Goal: Task Accomplishment & Management: Manage account settings

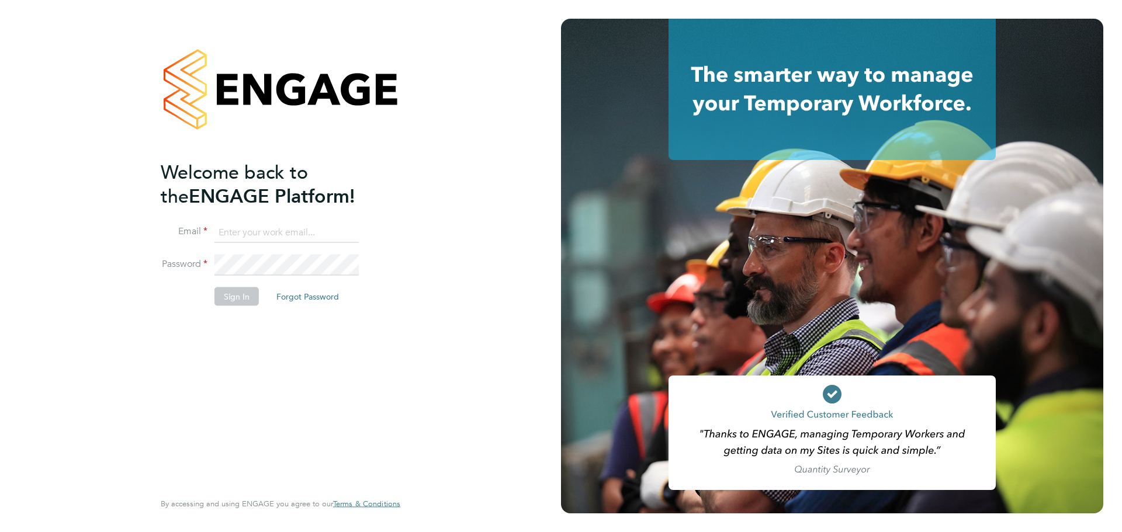
type input "[PERSON_NAME][EMAIL_ADDRESS][DOMAIN_NAME]"
click at [230, 301] on button "Sign In" at bounding box center [236, 296] width 44 height 19
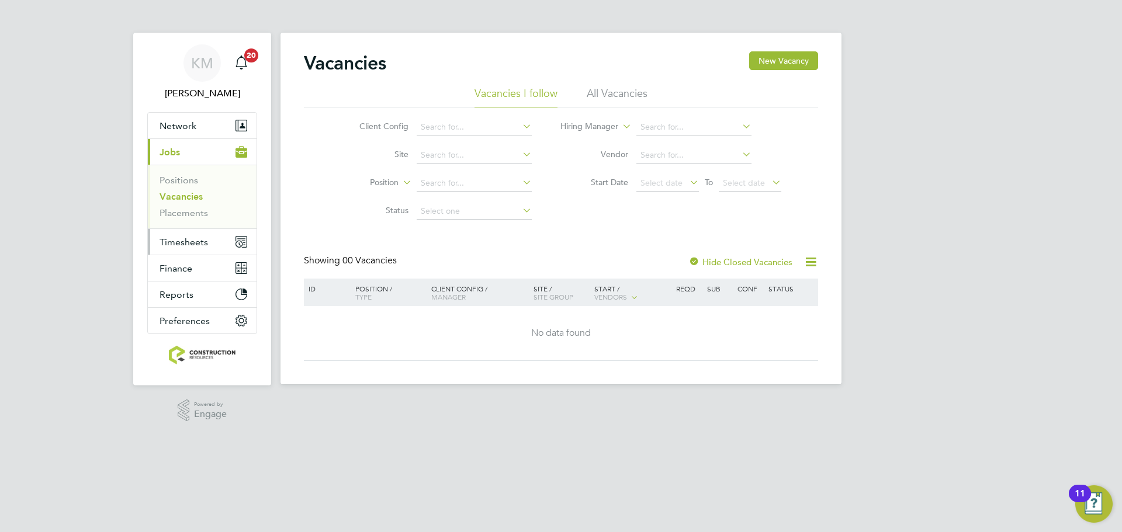
click at [176, 235] on button "Timesheets" at bounding box center [202, 242] width 109 height 26
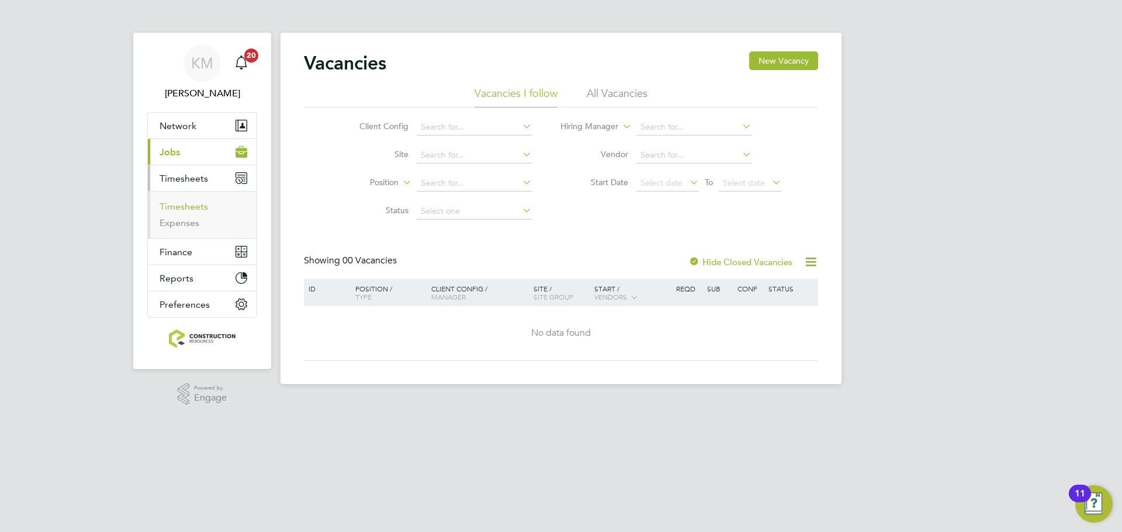
click at [183, 206] on link "Timesheets" at bounding box center [183, 206] width 48 height 11
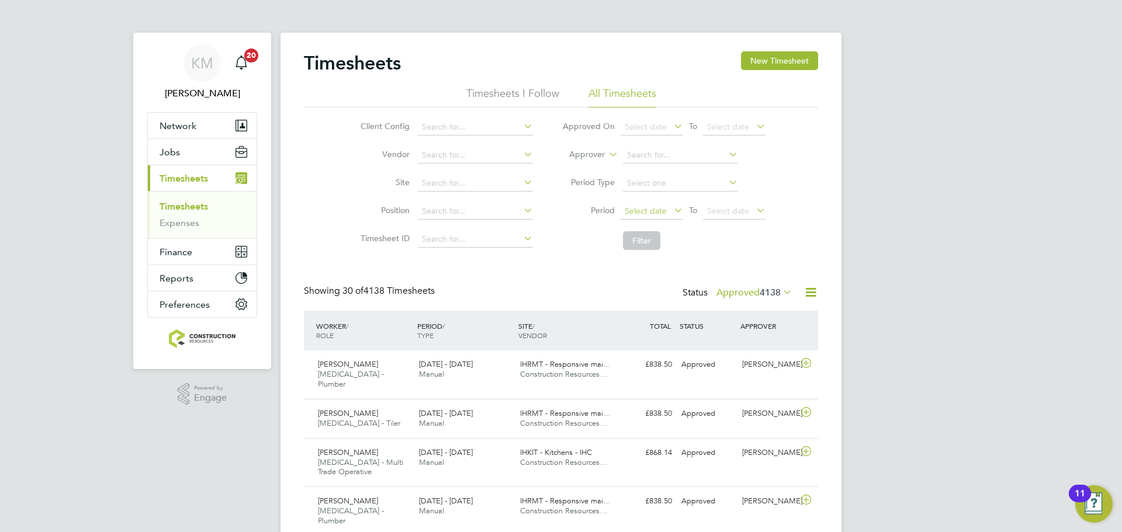
click at [640, 211] on span "Select date" at bounding box center [646, 211] width 42 height 11
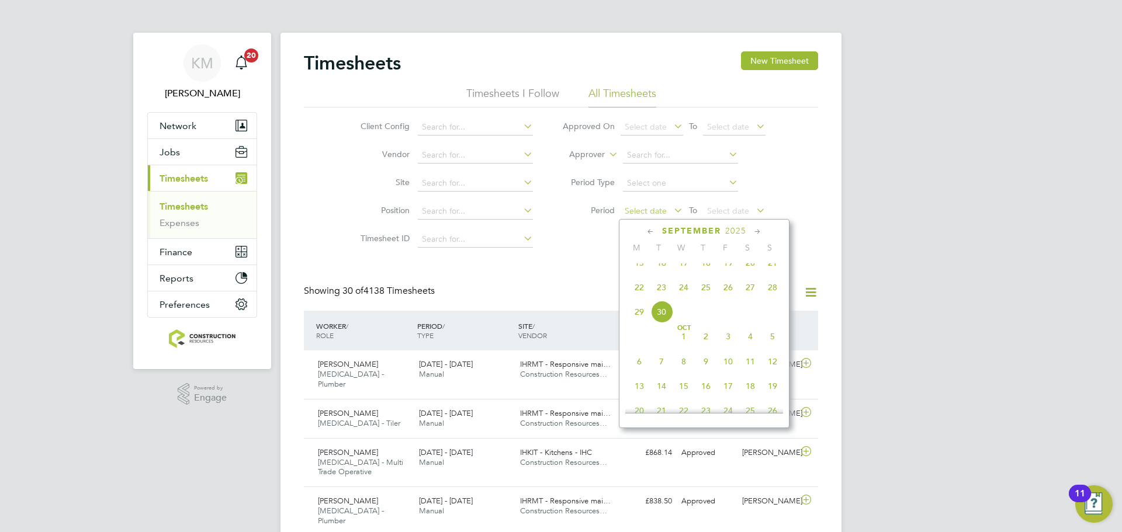
click at [646, 209] on span "Select date" at bounding box center [646, 211] width 42 height 11
click at [640, 299] on span "22" at bounding box center [639, 287] width 22 height 22
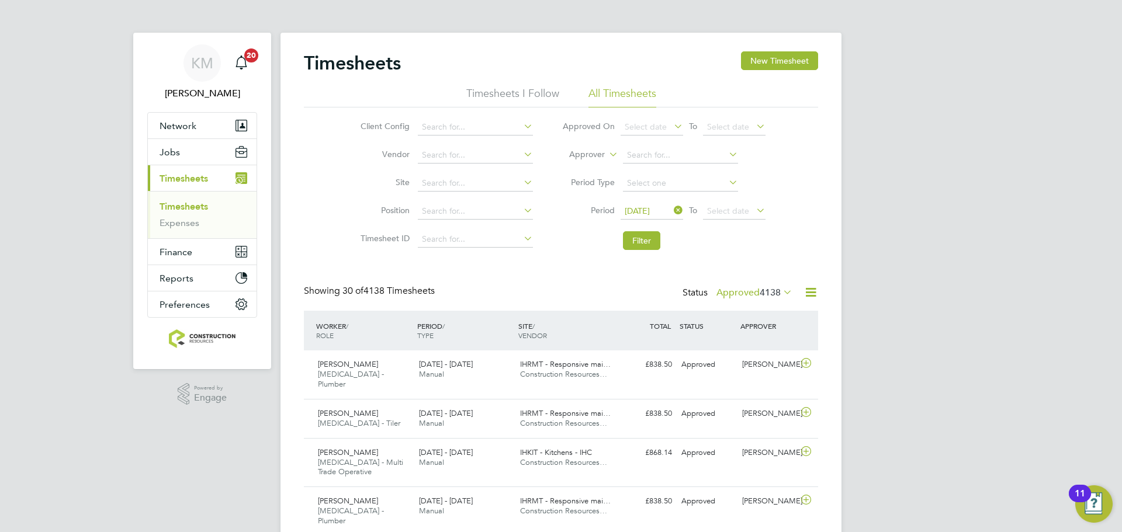
click at [702, 211] on div "[DATE] To Select date" at bounding box center [692, 211] width 145 height 16
click at [724, 213] on span "Select date" at bounding box center [728, 211] width 42 height 11
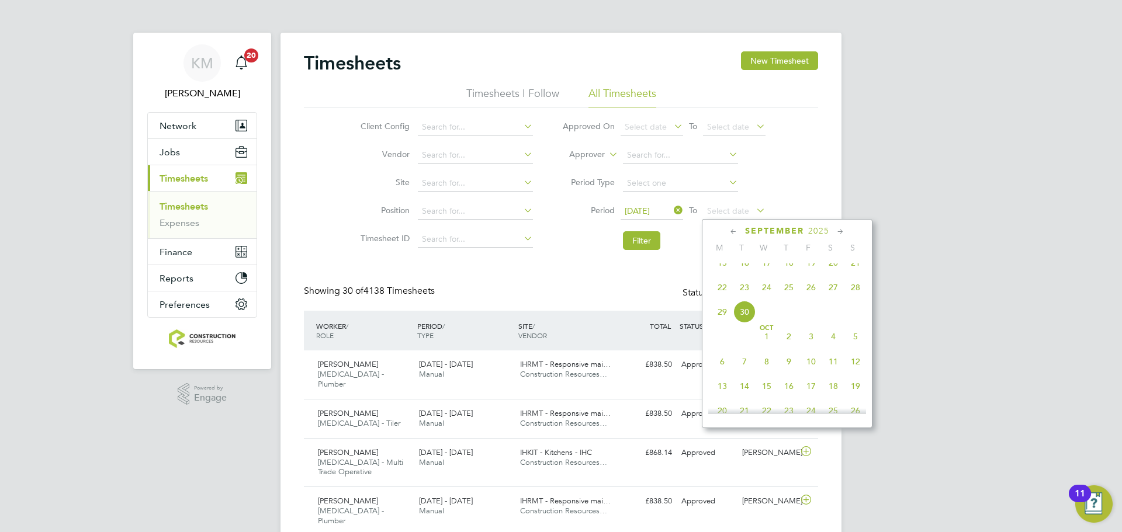
click at [851, 299] on span "28" at bounding box center [855, 287] width 22 height 22
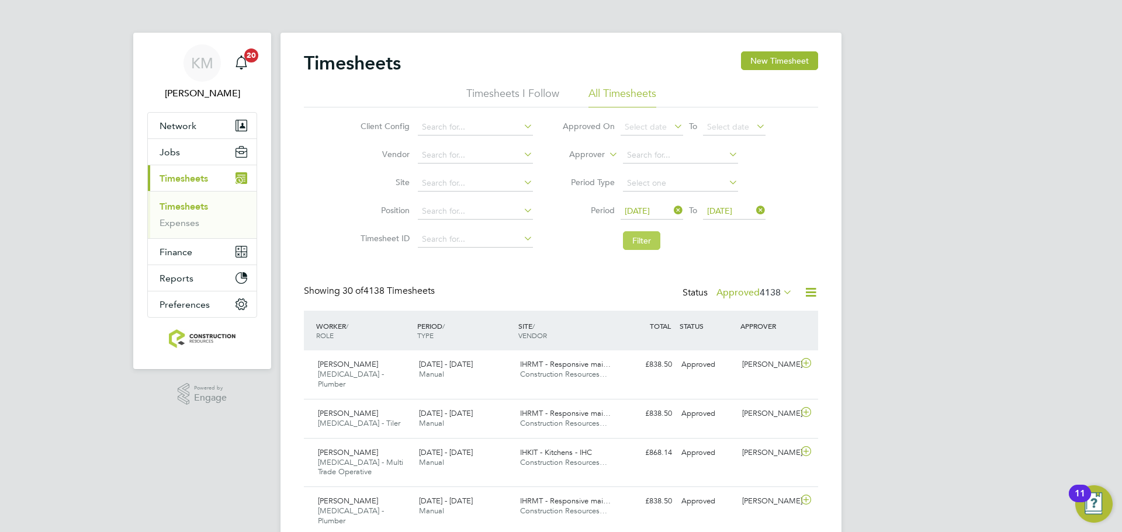
click at [645, 231] on button "Filter" at bounding box center [641, 240] width 37 height 19
click at [346, 363] on span "[PERSON_NAME]" at bounding box center [348, 364] width 60 height 10
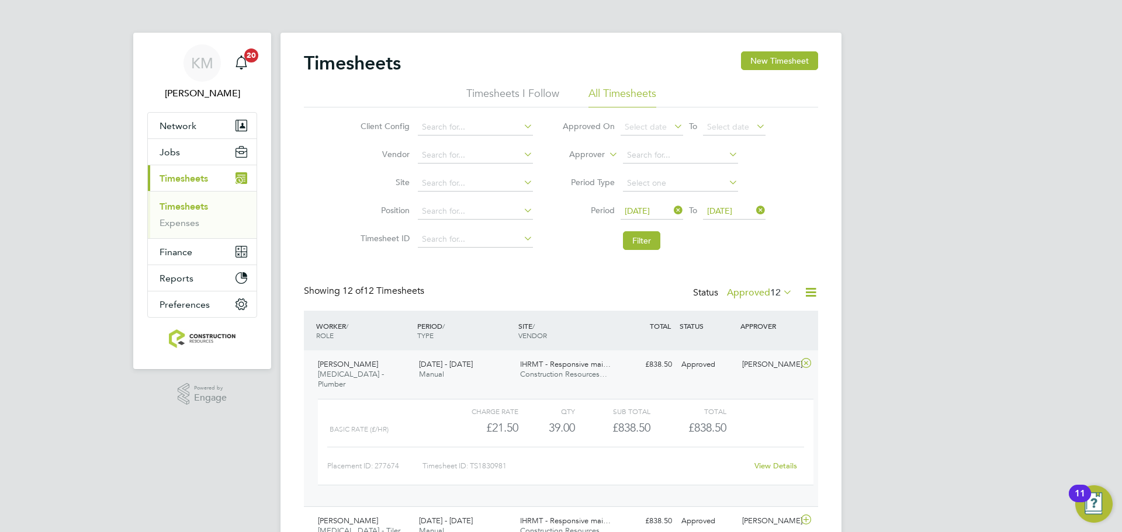
click at [338, 373] on span "[MEDICAL_DATA] - Plumber" at bounding box center [351, 379] width 66 height 20
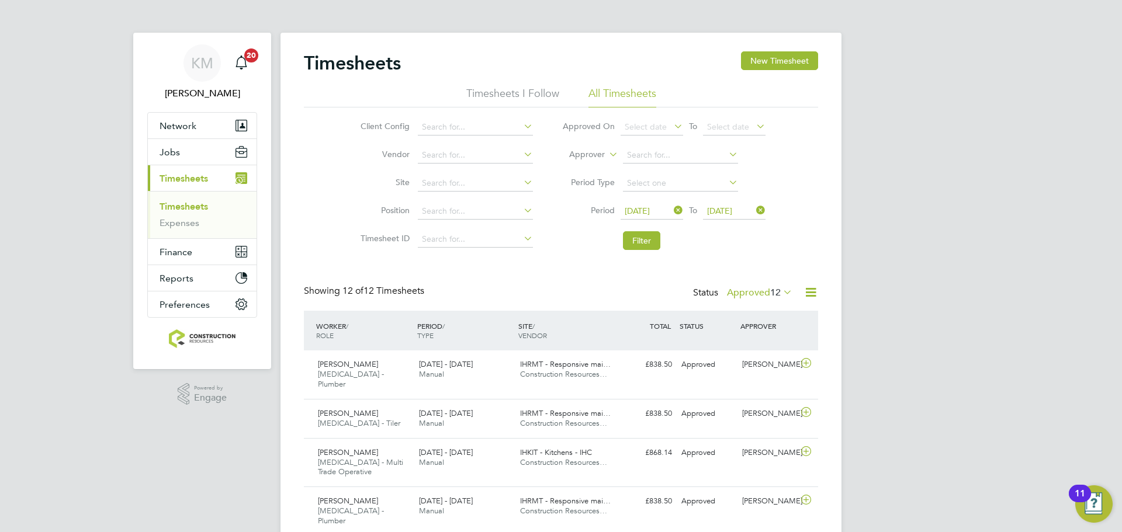
click at [755, 291] on label "Approved 12" at bounding box center [759, 293] width 65 height 12
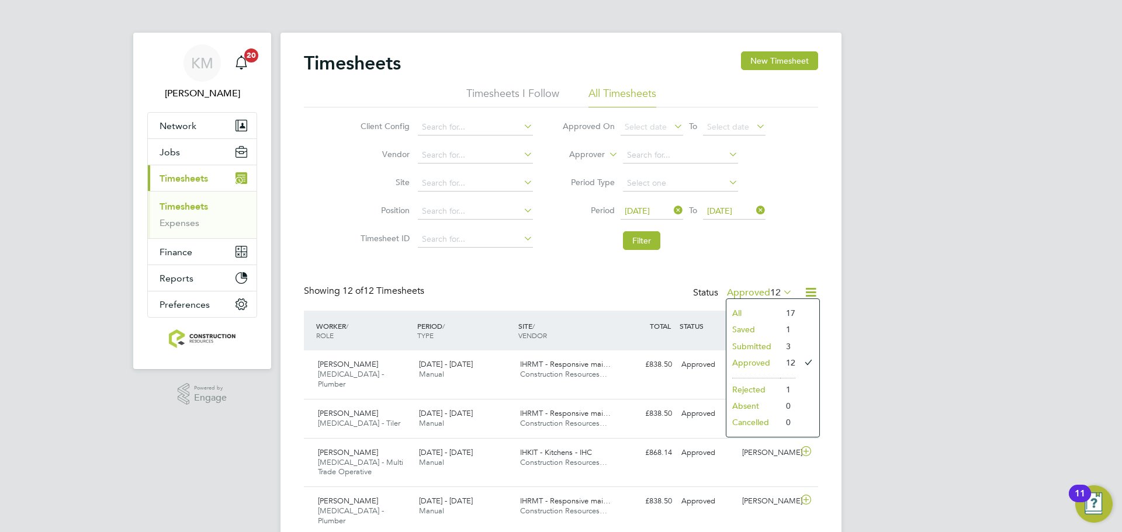
click at [748, 387] on li "Rejected" at bounding box center [753, 390] width 54 height 16
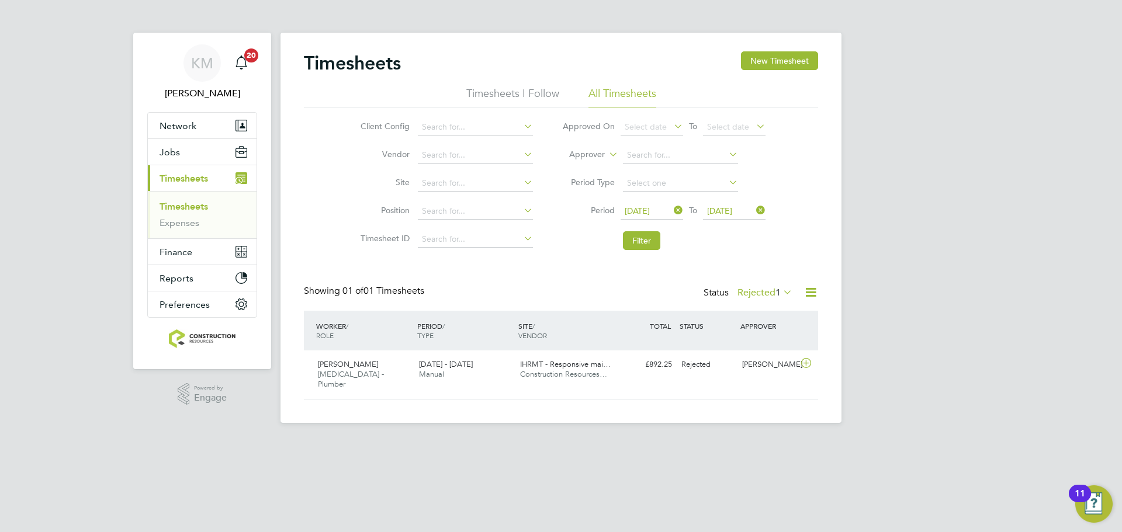
click at [756, 292] on label "Rejected 1" at bounding box center [764, 293] width 55 height 12
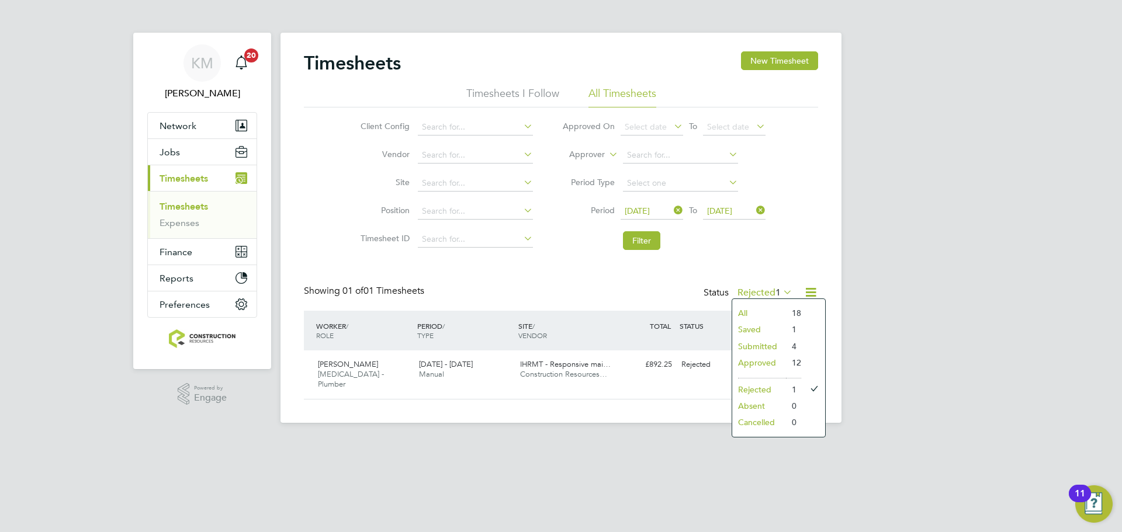
click at [758, 349] on li "Submitted" at bounding box center [759, 346] width 54 height 16
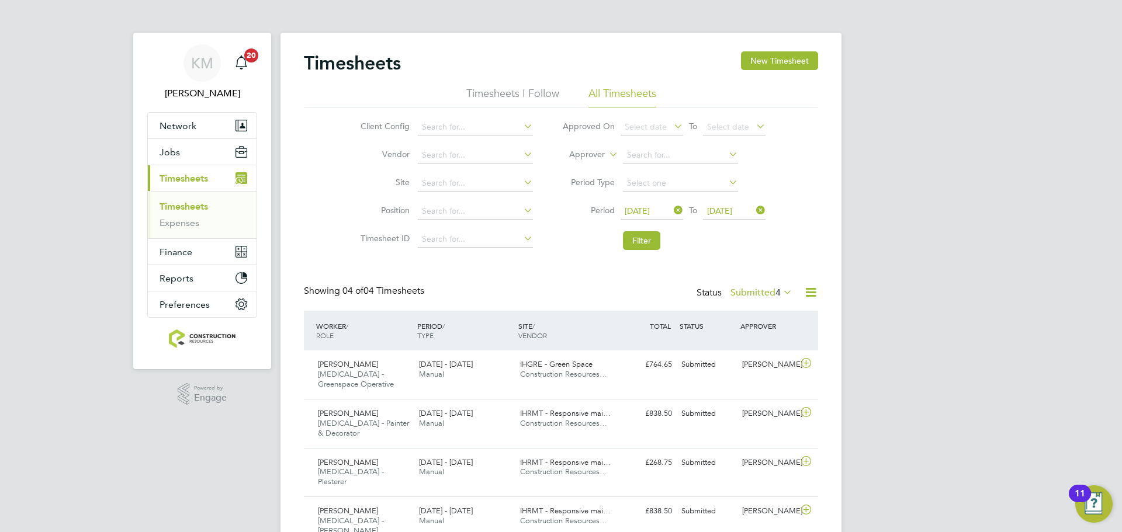
click at [760, 292] on label "Submitted 4" at bounding box center [761, 293] width 62 height 12
click at [749, 328] on li "Saved" at bounding box center [755, 329] width 54 height 16
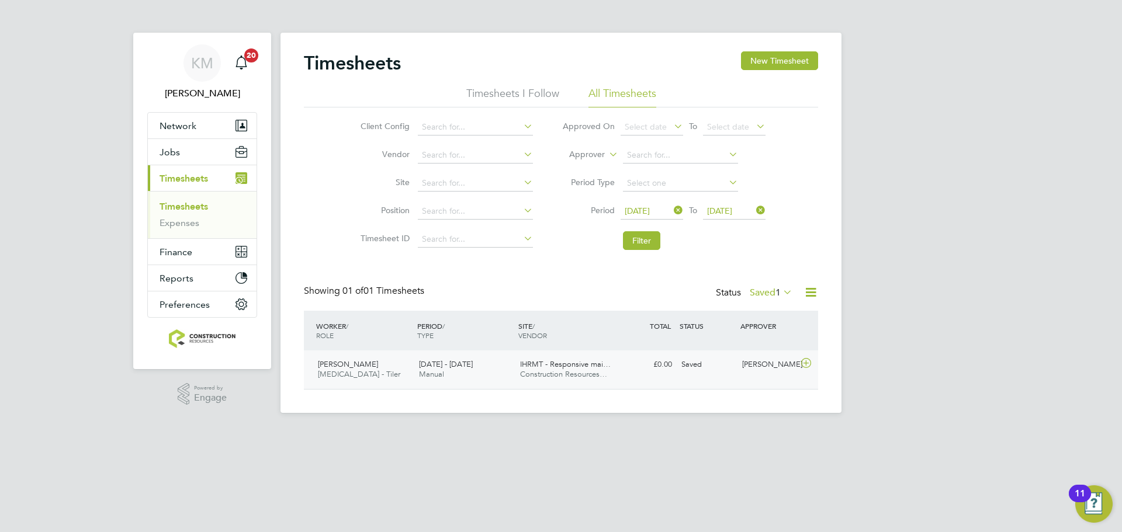
click at [592, 357] on div "IHRMT - Responsive mai… Construction Resources…" at bounding box center [565, 369] width 101 height 29
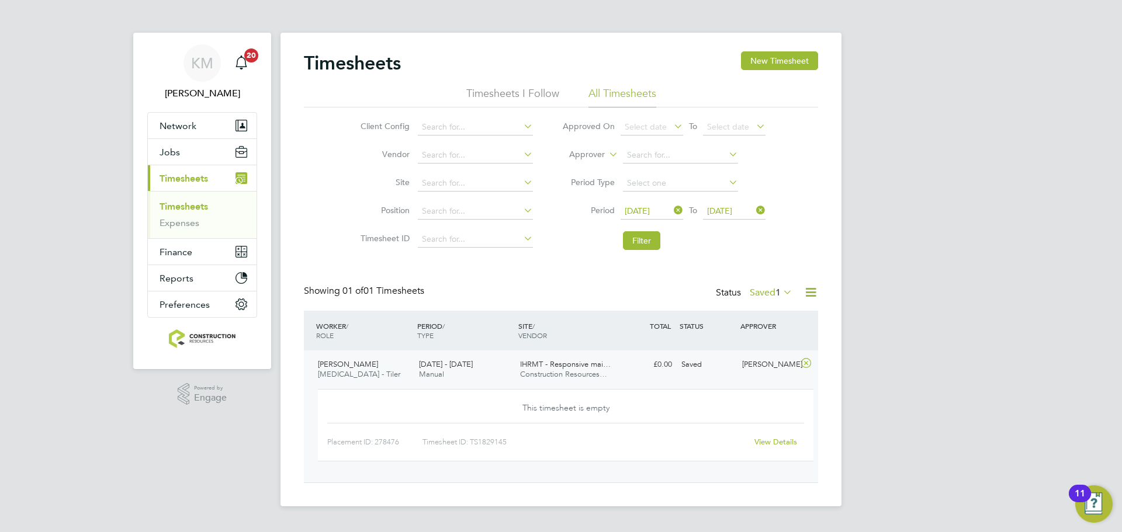
click at [772, 289] on label "Saved 1" at bounding box center [771, 293] width 43 height 12
click at [769, 365] on li "Approved" at bounding box center [765, 363] width 54 height 16
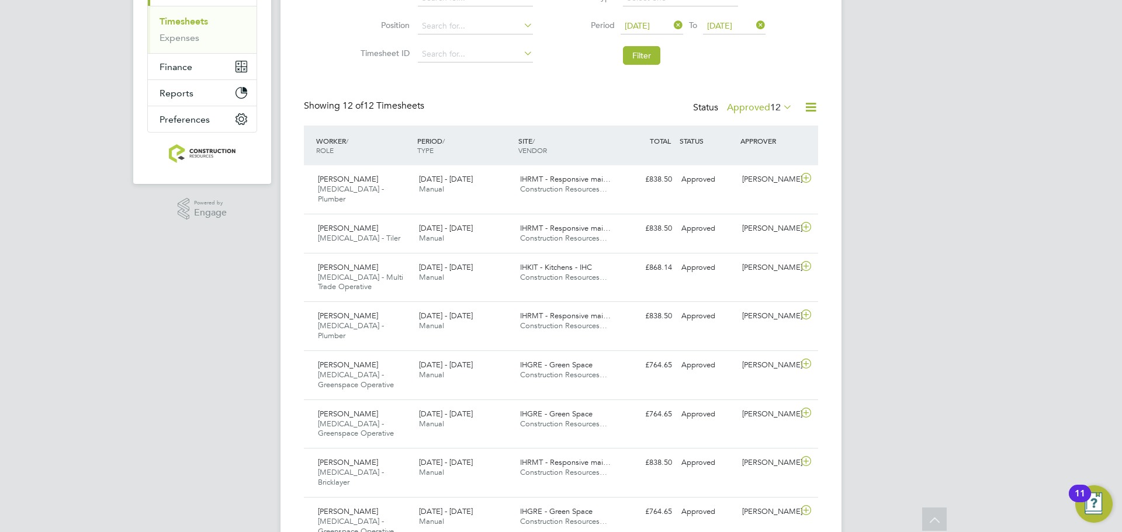
click at [744, 111] on label "Approved 12" at bounding box center [759, 108] width 65 height 12
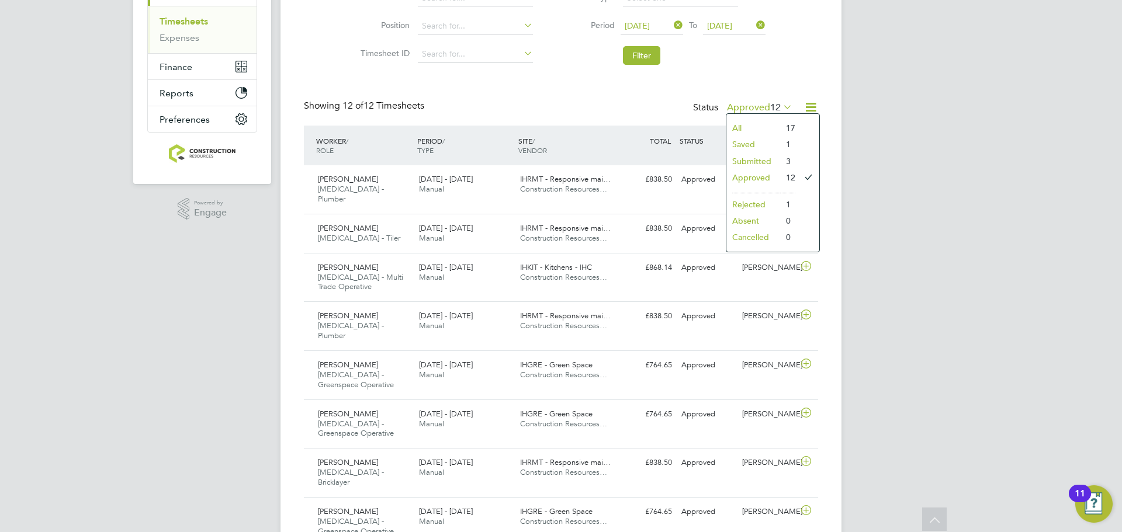
click at [757, 155] on li "Submitted" at bounding box center [753, 161] width 54 height 16
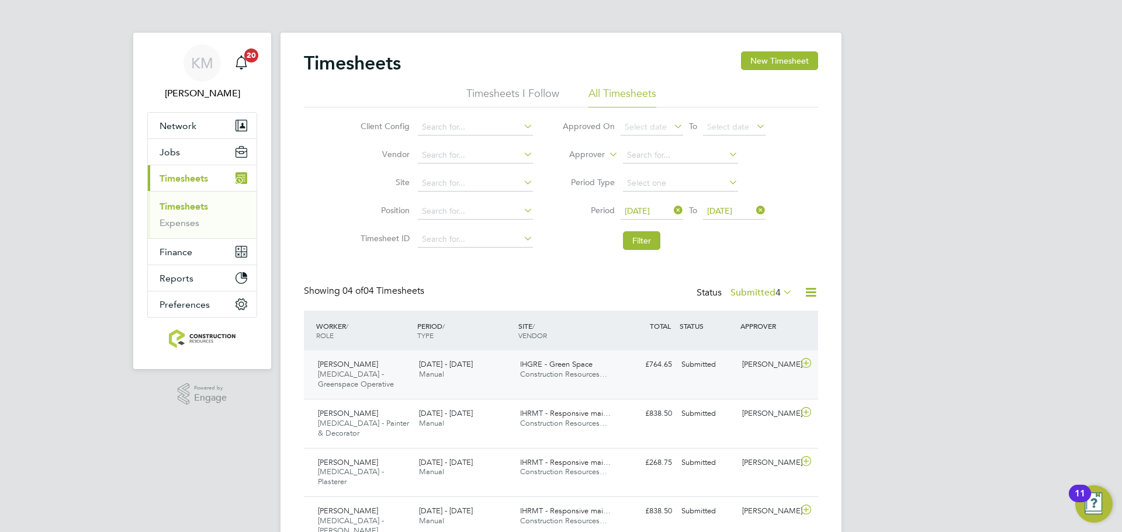
click at [473, 370] on div "[DATE] - [DATE] Manual" at bounding box center [464, 369] width 101 height 29
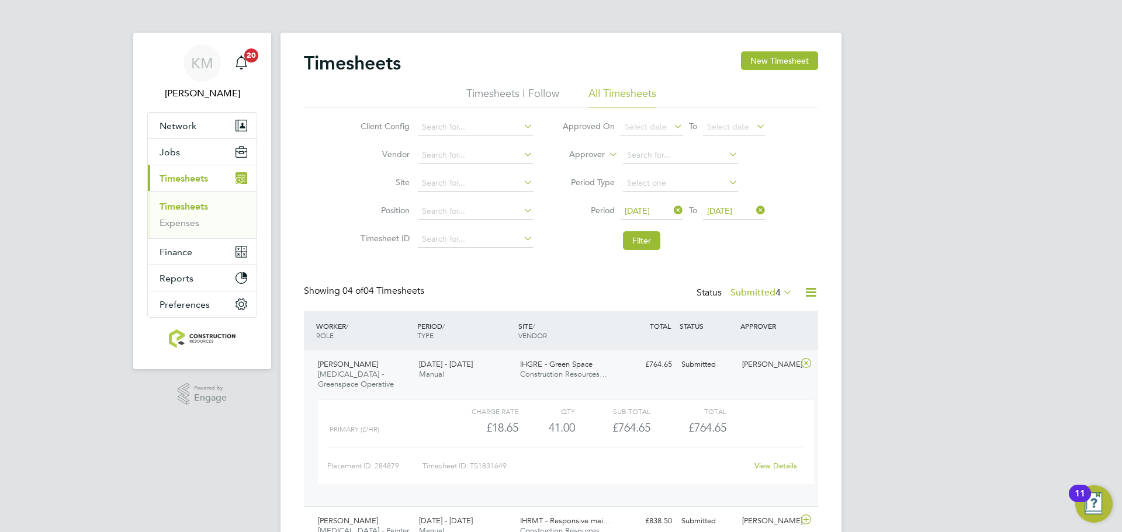
click at [513, 375] on div "[DATE] - [DATE] Manual" at bounding box center [464, 369] width 101 height 29
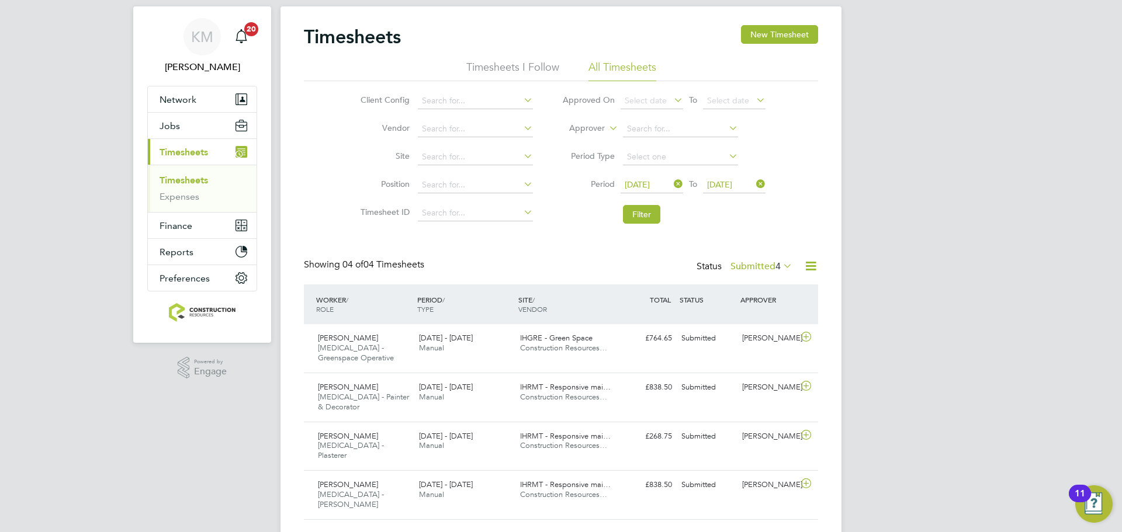
click at [761, 258] on div "Timesheets New Timesheet Timesheets I Follow All Timesheets Client Config Vendo…" at bounding box center [561, 272] width 514 height 495
click at [761, 266] on label "Submitted 4" at bounding box center [761, 267] width 62 height 12
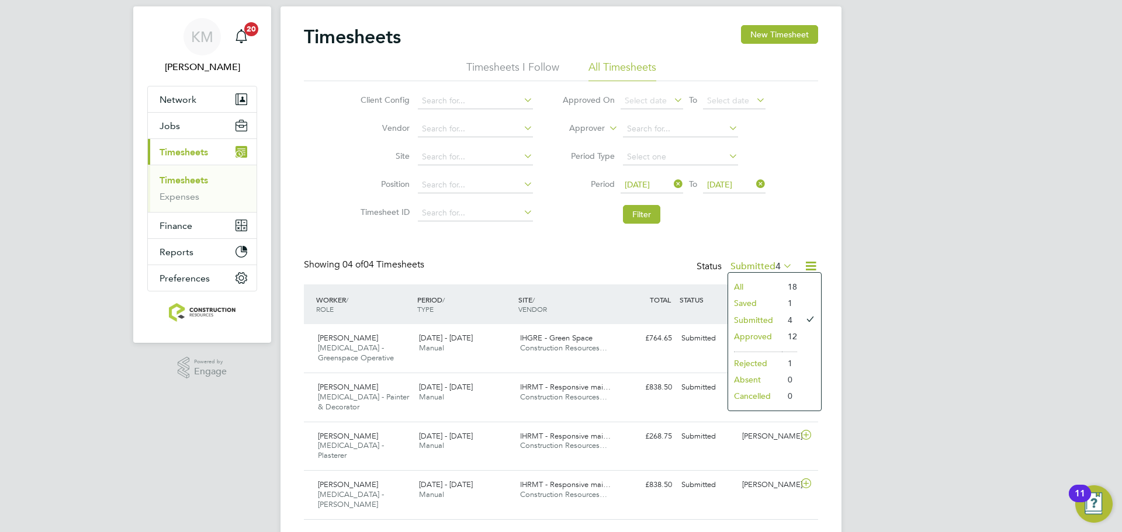
click at [761, 334] on li "Approved" at bounding box center [755, 336] width 54 height 16
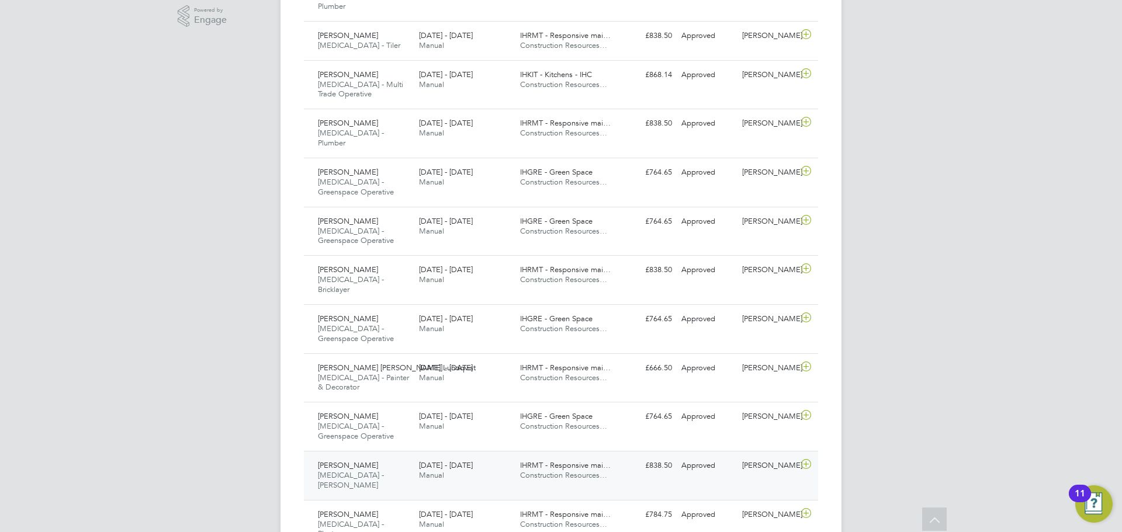
click at [404, 456] on div "[PERSON_NAME] [MEDICAL_DATA] - [PERSON_NAME] [DATE] - [DATE]" at bounding box center [363, 475] width 101 height 39
click at [384, 456] on div "[PERSON_NAME] [MEDICAL_DATA] - [PERSON_NAME] [DATE] - [DATE]" at bounding box center [363, 475] width 101 height 39
click at [367, 519] on span "[MEDICAL_DATA] - Plasterer" at bounding box center [351, 529] width 66 height 20
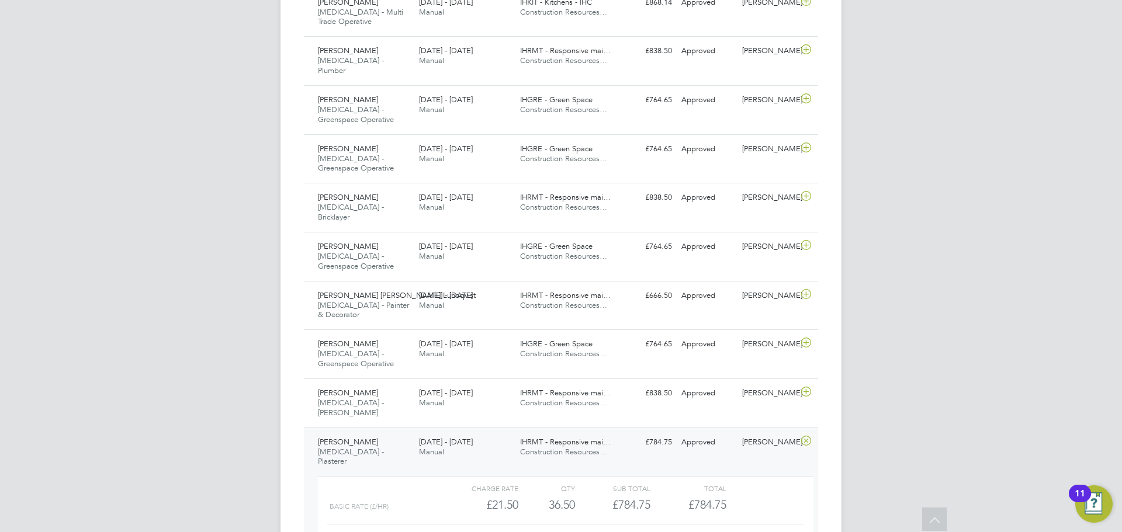
click at [375, 433] on div "[PERSON_NAME] [MEDICAL_DATA] - Plasterer [DATE] - [DATE]" at bounding box center [363, 452] width 101 height 39
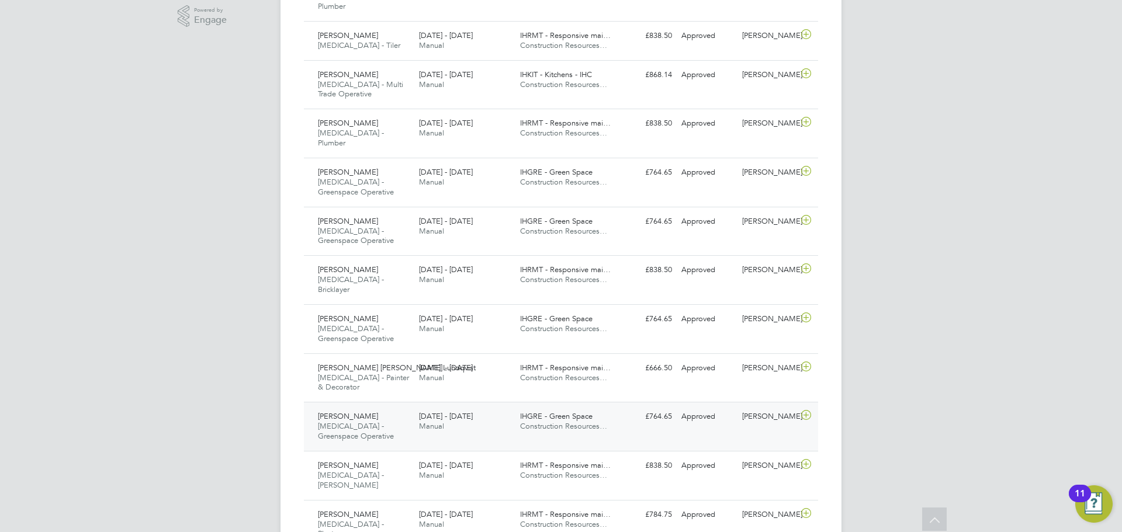
click at [349, 421] on span "[MEDICAL_DATA] - Greenspace Operative" at bounding box center [356, 431] width 76 height 20
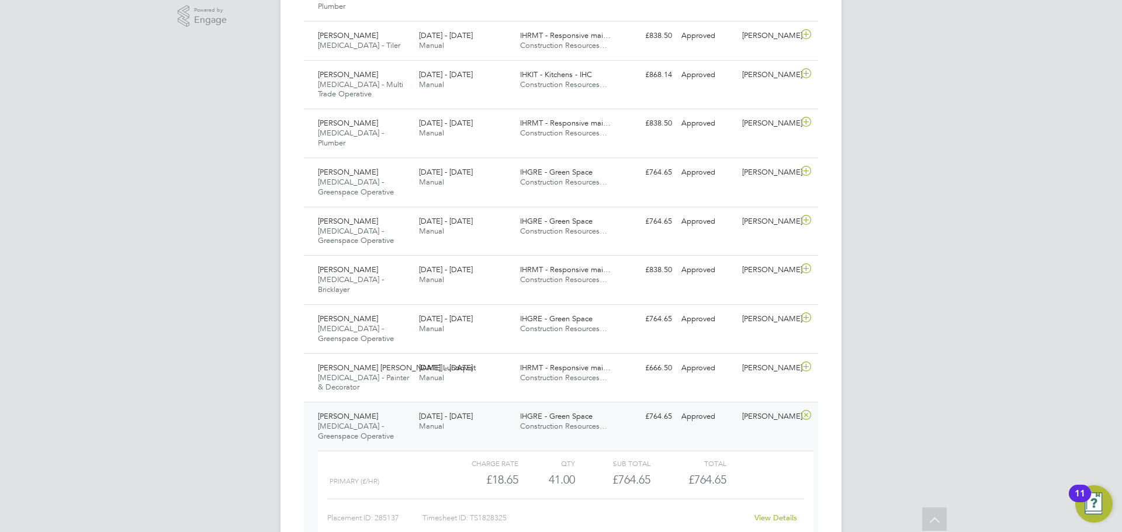
click at [355, 407] on div "[PERSON_NAME] [MEDICAL_DATA] - Greenspace Operative [DATE] - [DATE]" at bounding box center [363, 426] width 101 height 39
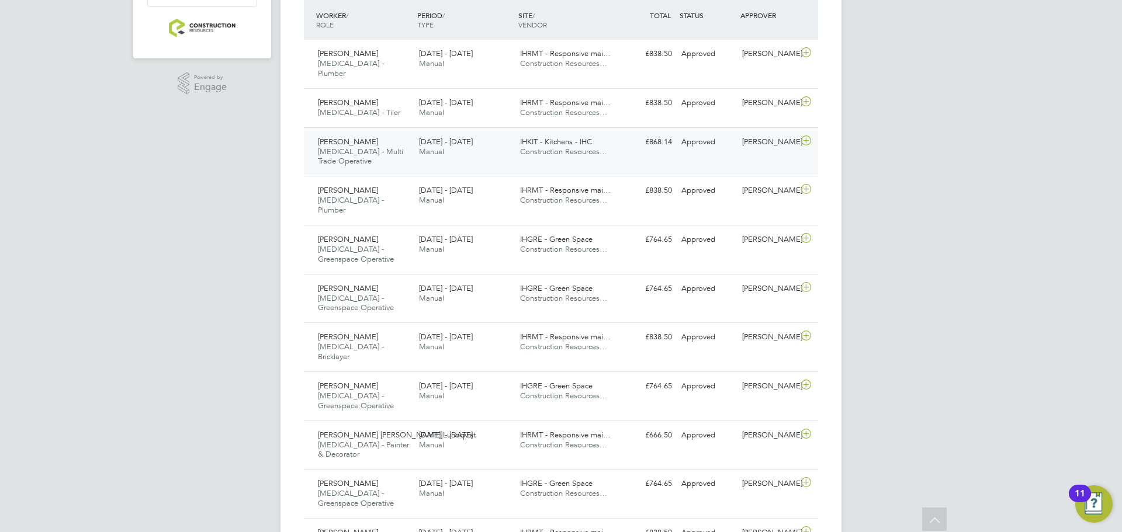
click at [369, 150] on div "[PERSON_NAME] [MEDICAL_DATA] - Multi Trade Operative [DATE] - [DATE]" at bounding box center [363, 152] width 101 height 39
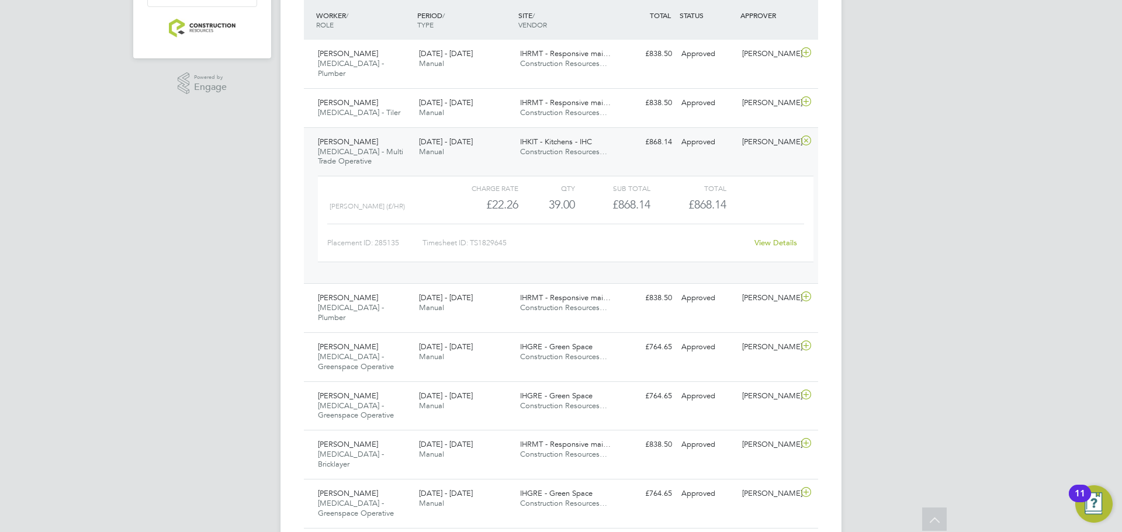
click at [380, 133] on div "[PERSON_NAME] [MEDICAL_DATA] - Multi Trade Operative [DATE] - [DATE]" at bounding box center [363, 152] width 101 height 39
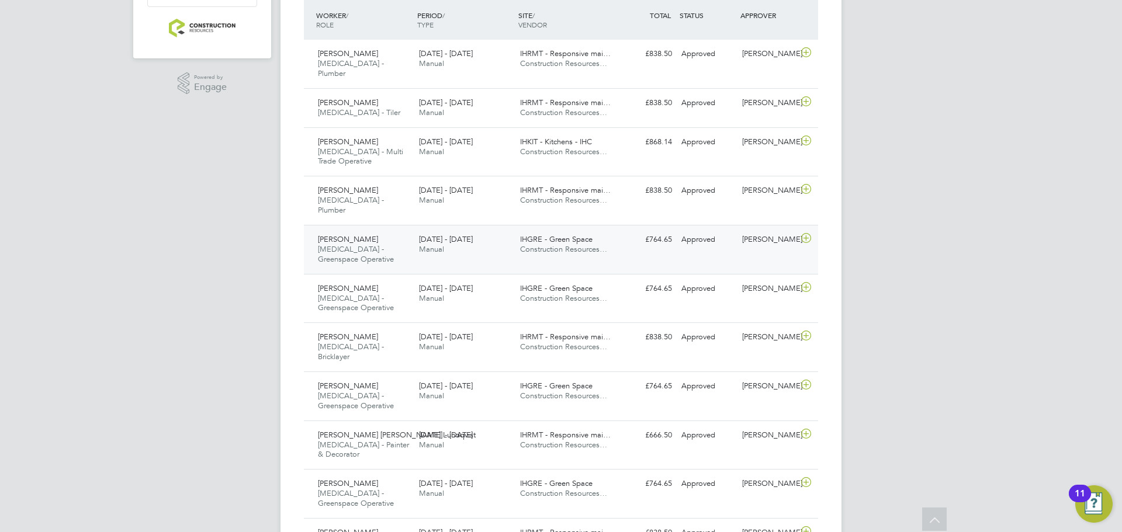
click at [387, 238] on div "[PERSON_NAME] [MEDICAL_DATA] - Greenspace Operative [DATE] - [DATE]" at bounding box center [363, 249] width 101 height 39
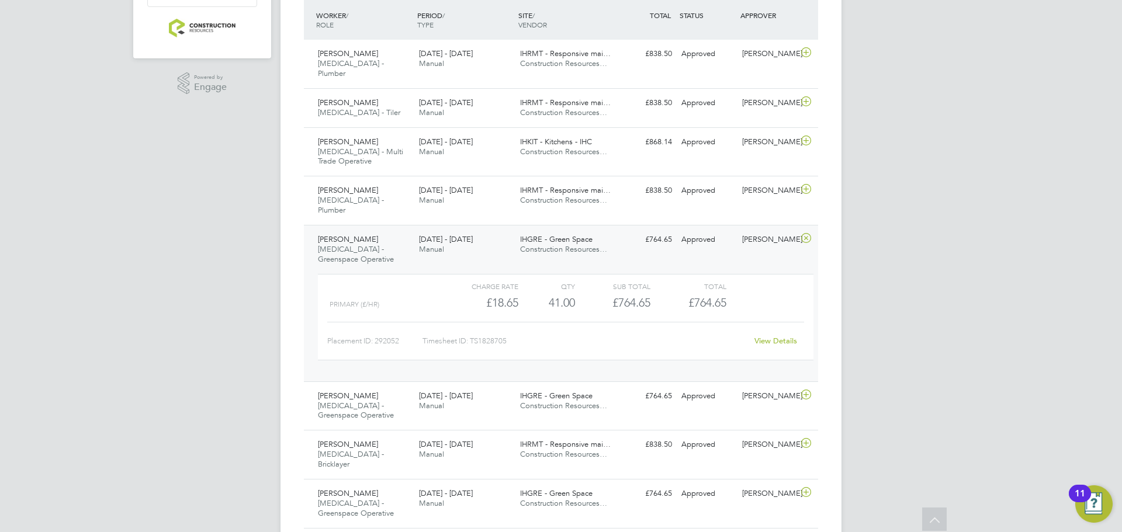
click at [382, 230] on div "[PERSON_NAME] [MEDICAL_DATA] - Greenspace Operative [DATE] - [DATE]" at bounding box center [363, 249] width 101 height 39
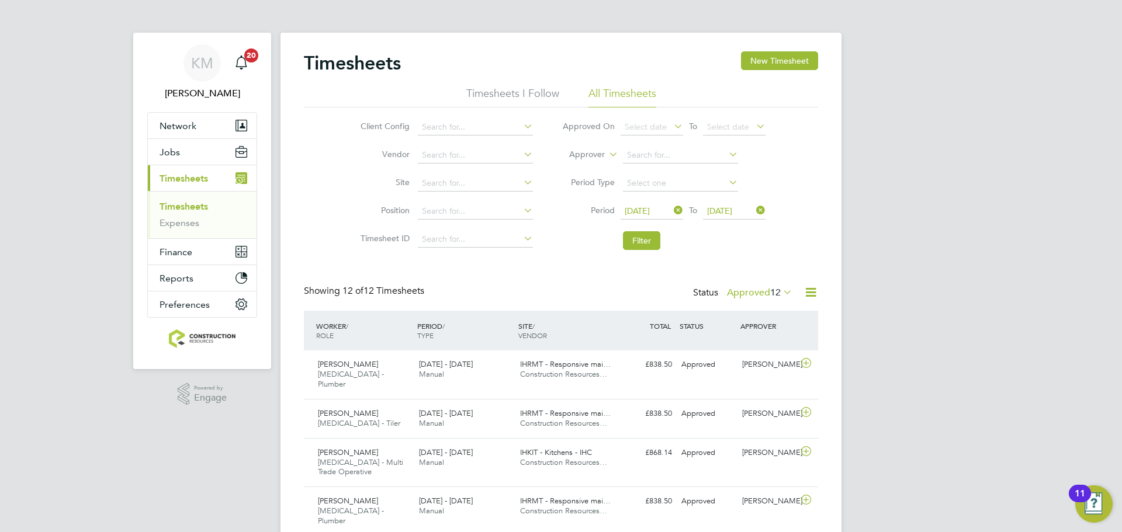
click at [772, 289] on span "12" at bounding box center [775, 293] width 11 height 12
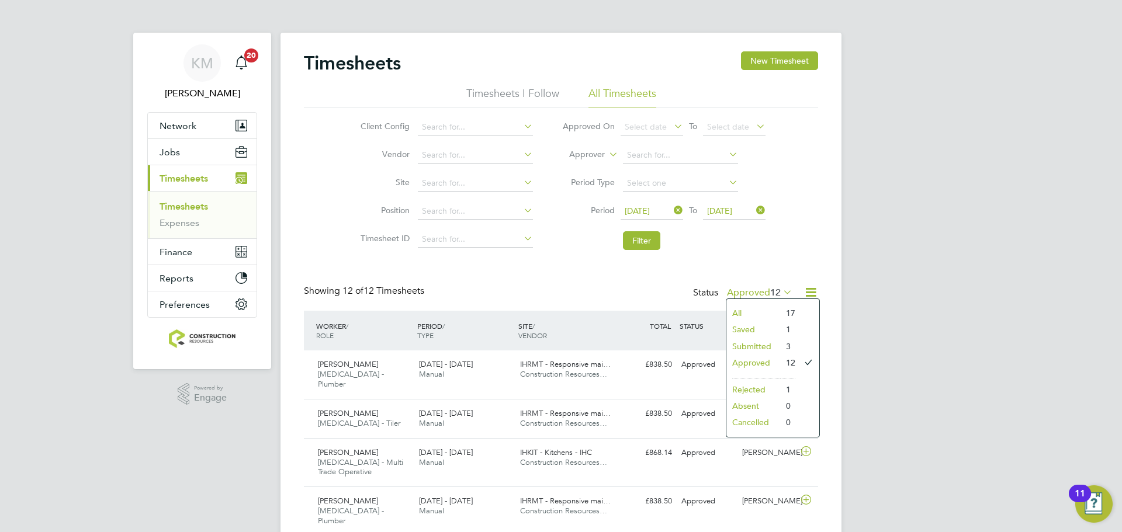
click at [750, 339] on li "Submitted" at bounding box center [753, 346] width 54 height 16
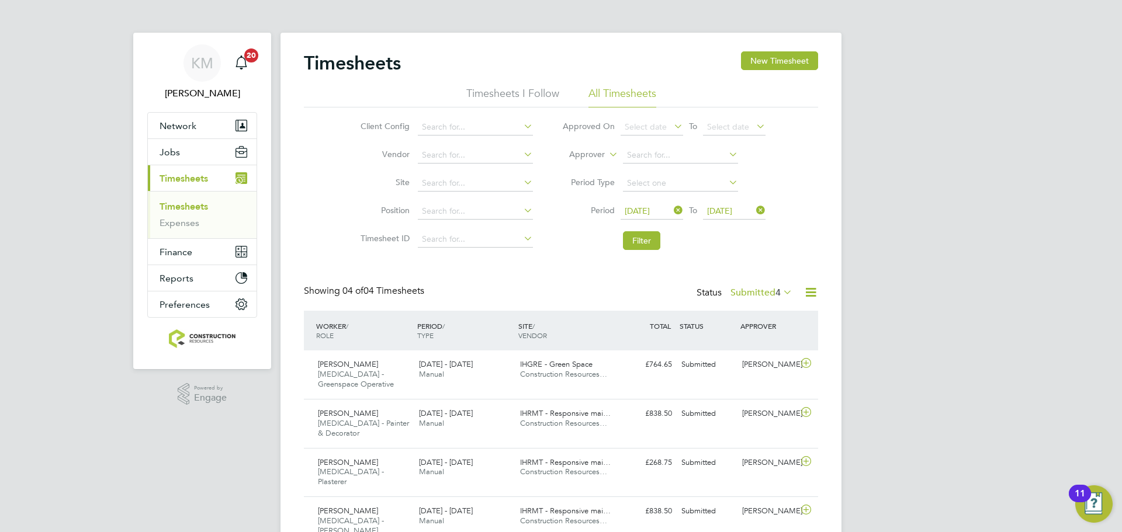
scroll to position [30, 102]
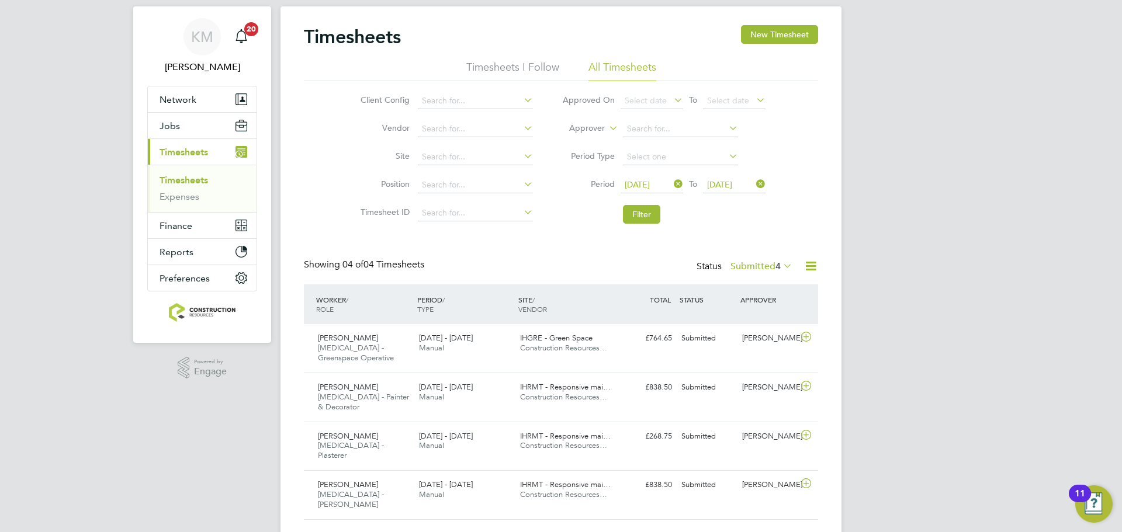
click at [744, 268] on label "Submitted 4" at bounding box center [761, 267] width 62 height 12
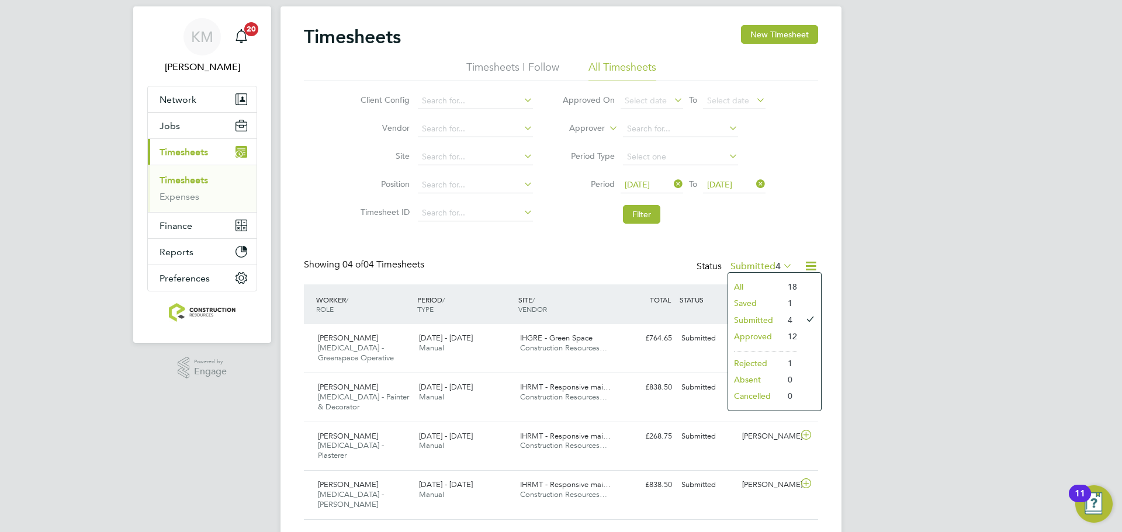
click at [750, 297] on li "Saved" at bounding box center [755, 303] width 54 height 16
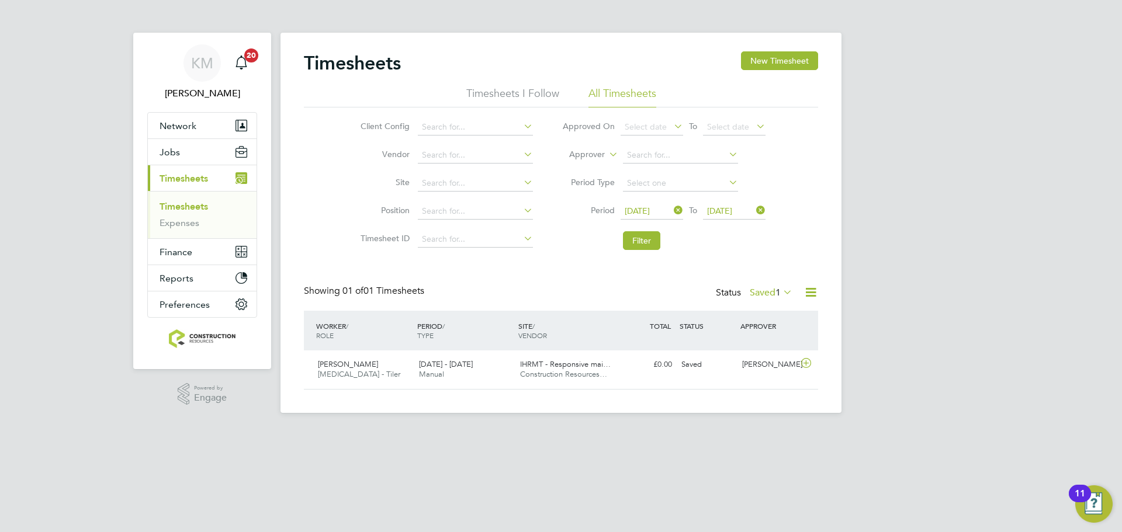
click at [760, 289] on label "Saved 1" at bounding box center [771, 293] width 43 height 12
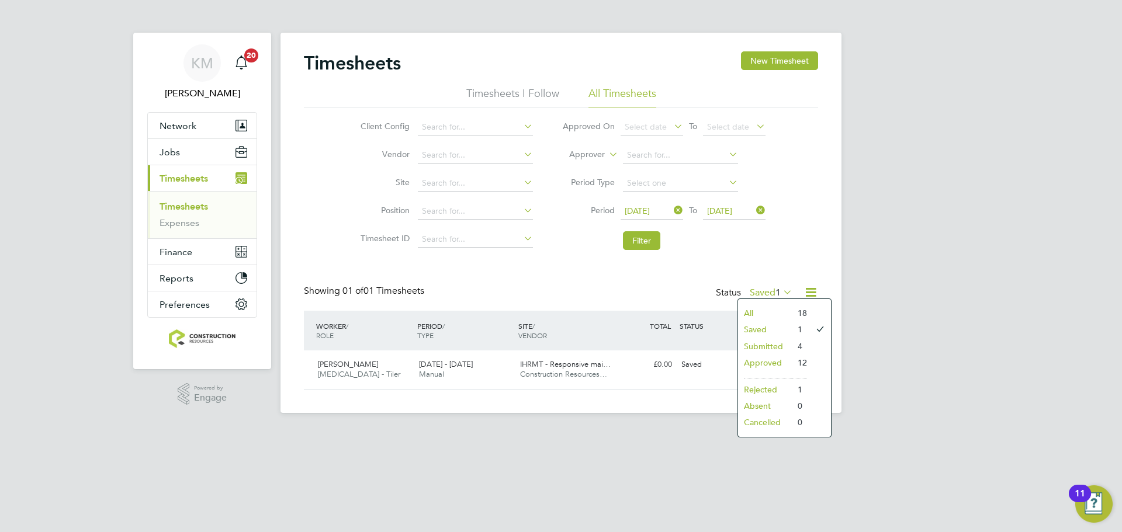
click at [758, 363] on li "Approved" at bounding box center [765, 363] width 54 height 16
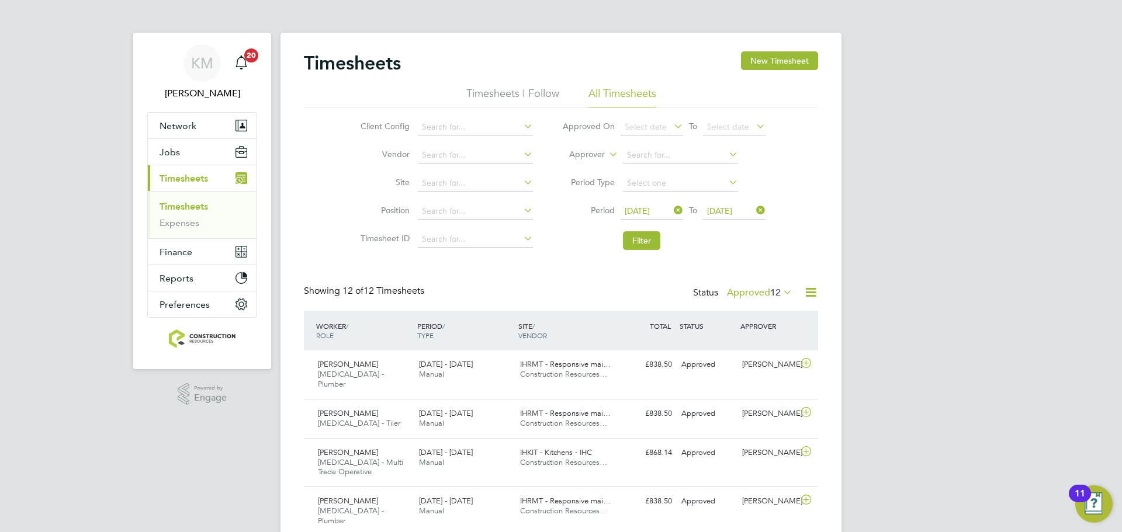
click at [750, 292] on label "Approved 12" at bounding box center [759, 293] width 65 height 12
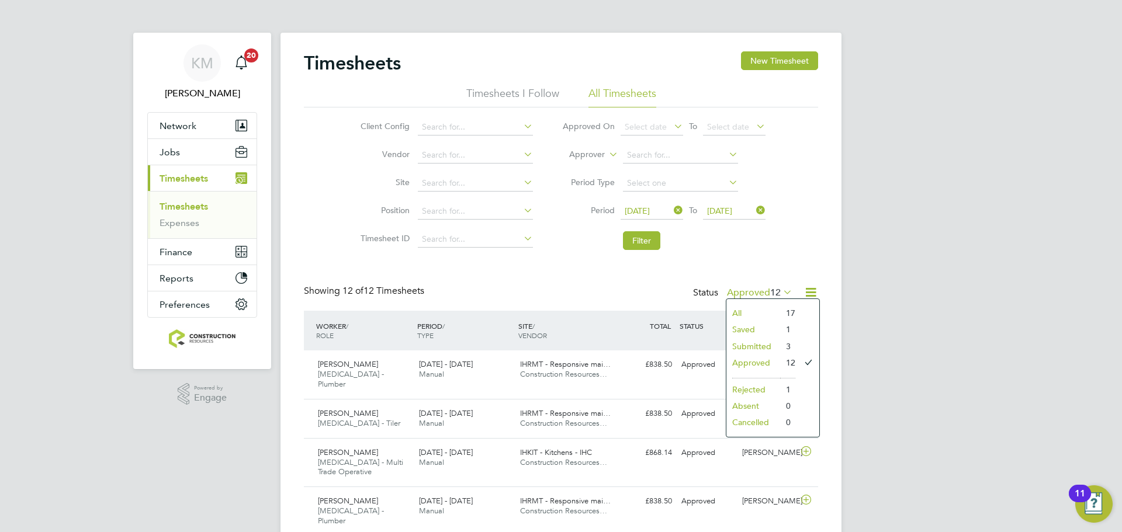
click at [749, 348] on li "Submitted" at bounding box center [753, 346] width 54 height 16
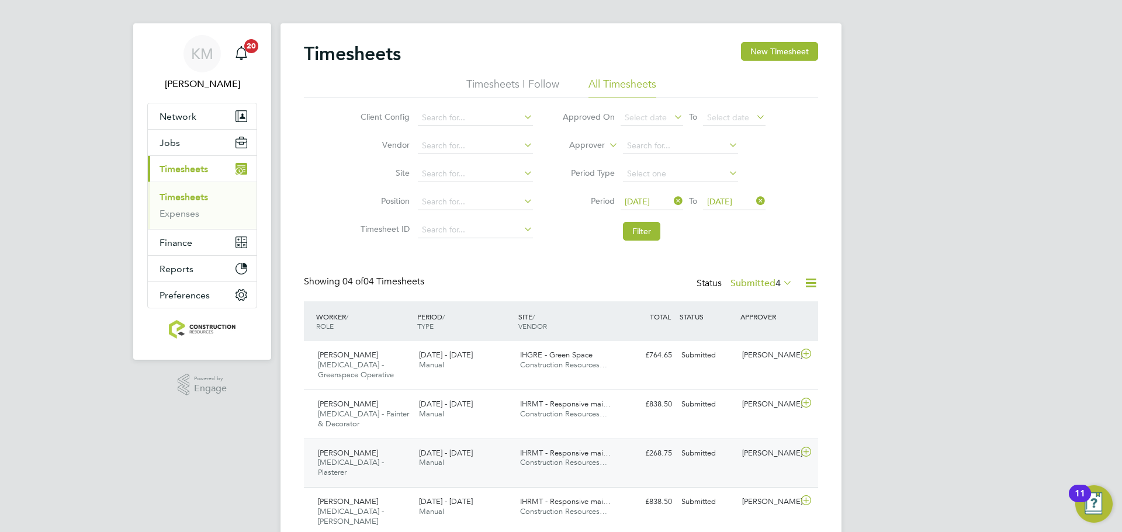
click at [397, 453] on div "[PERSON_NAME] [MEDICAL_DATA] - Plasterer [DATE] - [DATE]" at bounding box center [363, 463] width 101 height 39
click at [739, 282] on label "Submitted 4" at bounding box center [761, 284] width 62 height 12
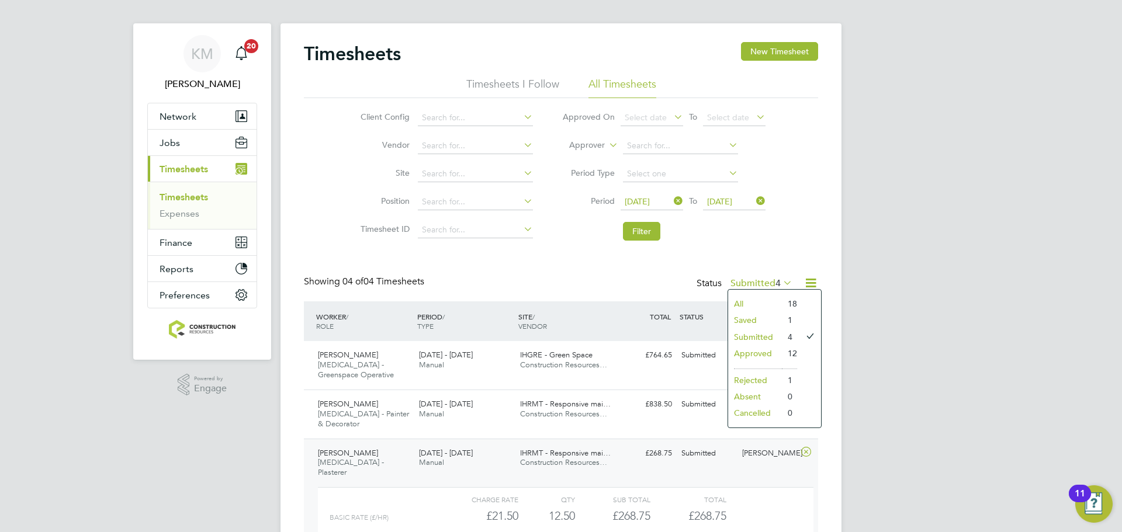
click at [740, 345] on li "Approved" at bounding box center [755, 353] width 54 height 16
click at [738, 351] on div "Timesheets New Timesheet Timesheets I Follow All Timesheets Client Config Vendo…" at bounding box center [561, 343] width 514 height 602
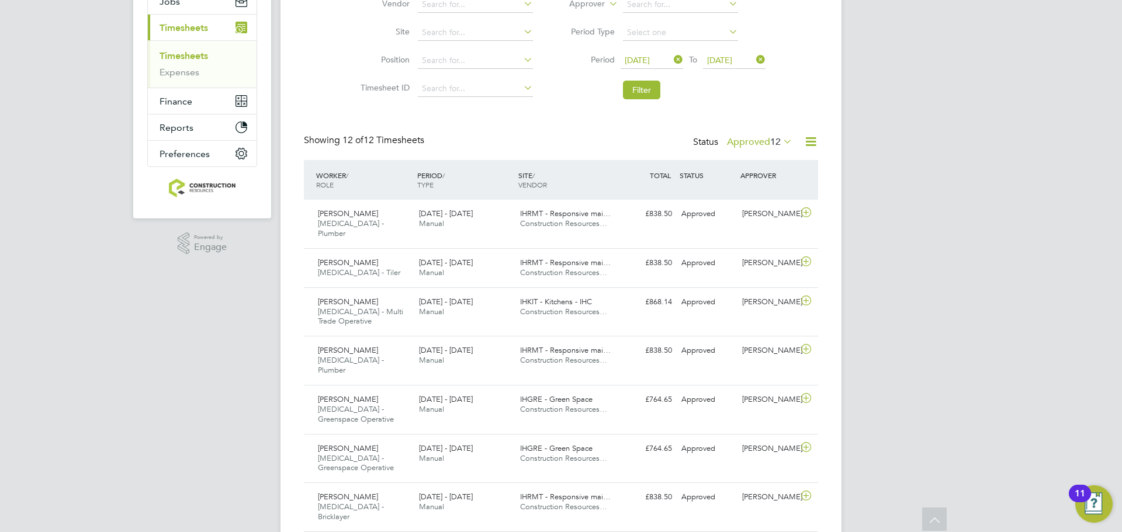
click at [749, 138] on label "Approved 12" at bounding box center [759, 142] width 65 height 12
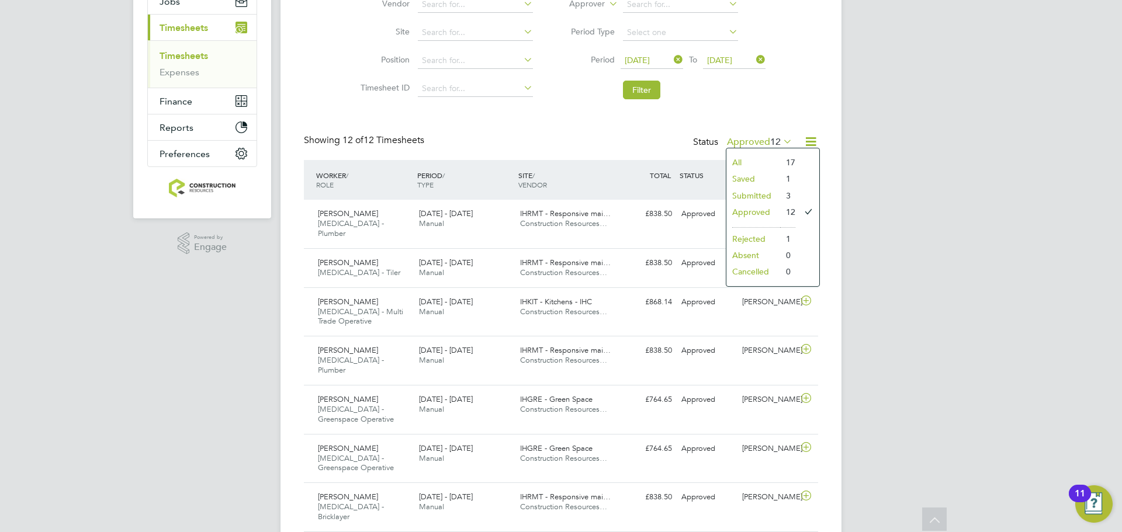
click at [745, 190] on li "Submitted" at bounding box center [753, 196] width 54 height 16
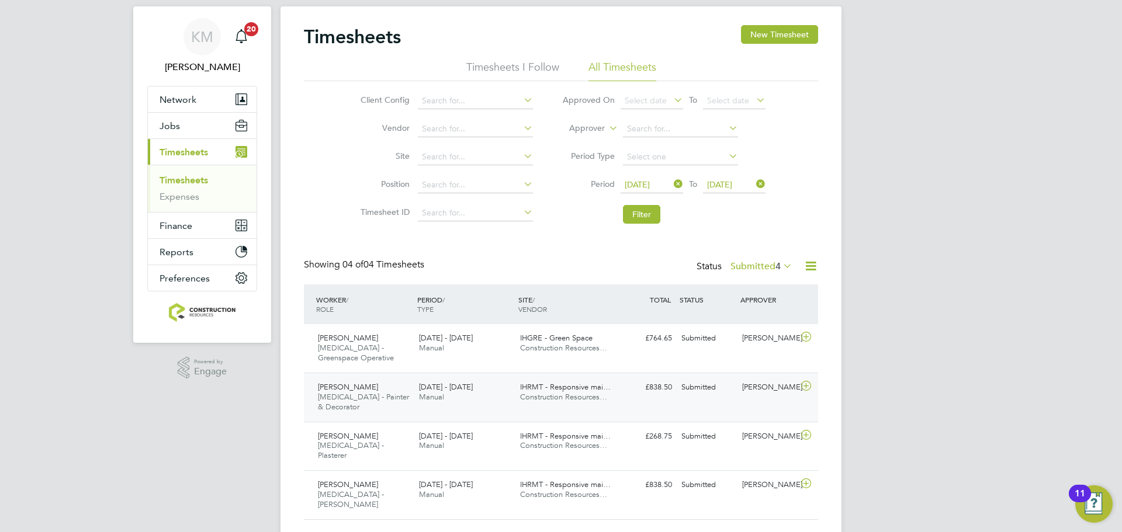
click at [490, 382] on div "[DATE] - [DATE] Manual" at bounding box center [464, 392] width 101 height 29
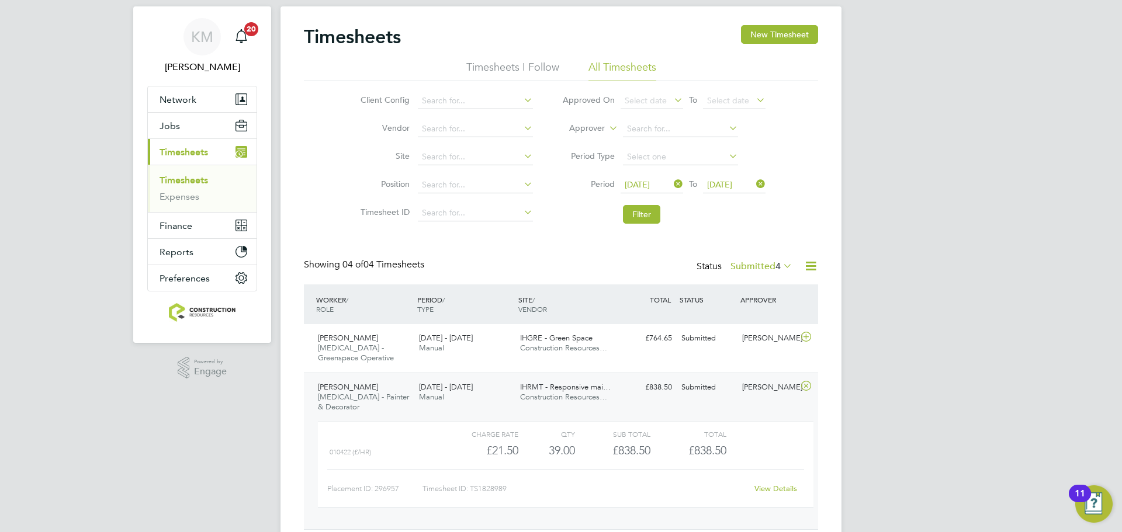
click at [362, 390] on span "[PERSON_NAME]" at bounding box center [348, 387] width 60 height 10
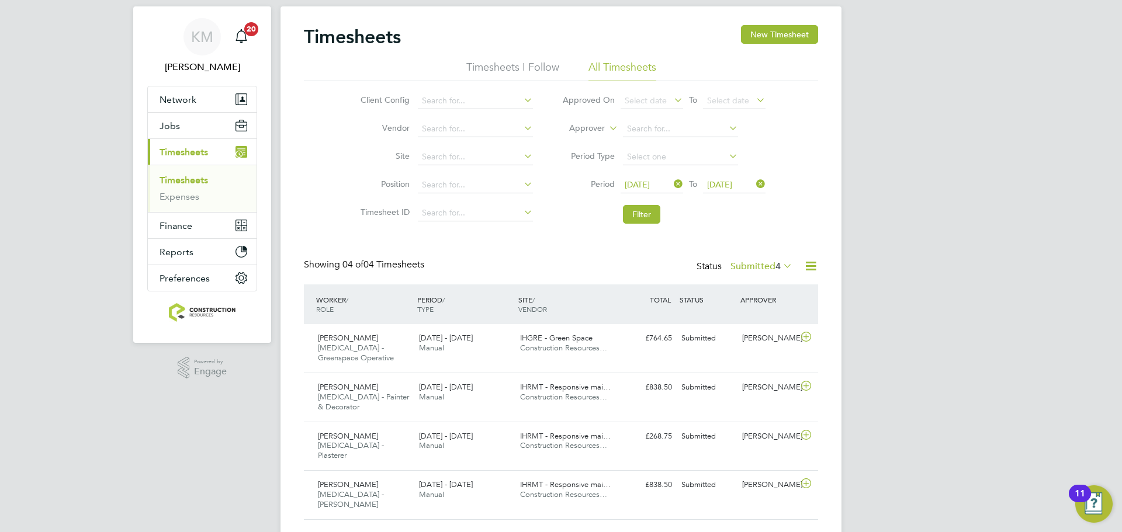
click at [755, 270] on label "Submitted 4" at bounding box center [761, 267] width 62 height 12
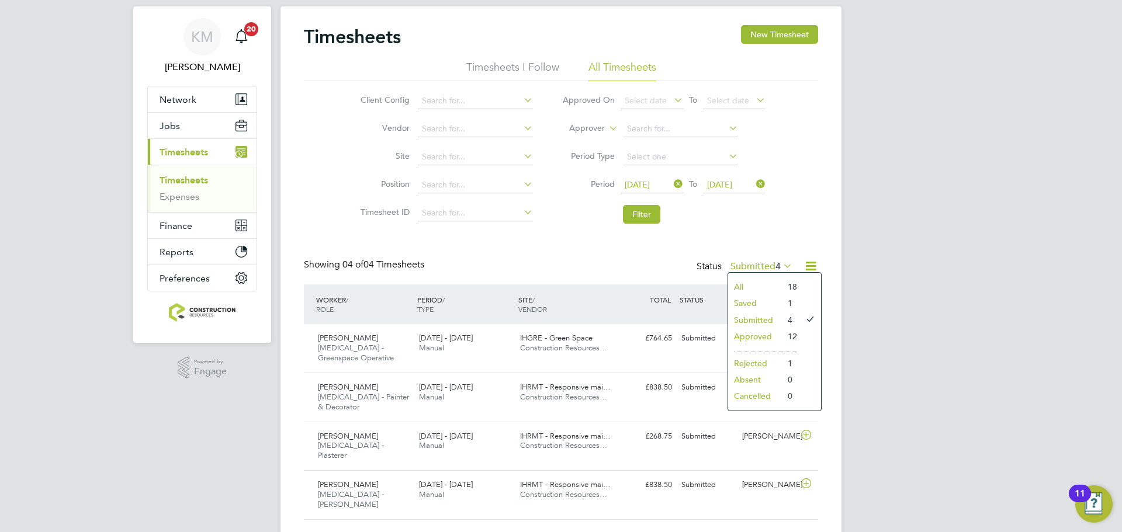
click at [745, 331] on li "Approved" at bounding box center [755, 336] width 54 height 16
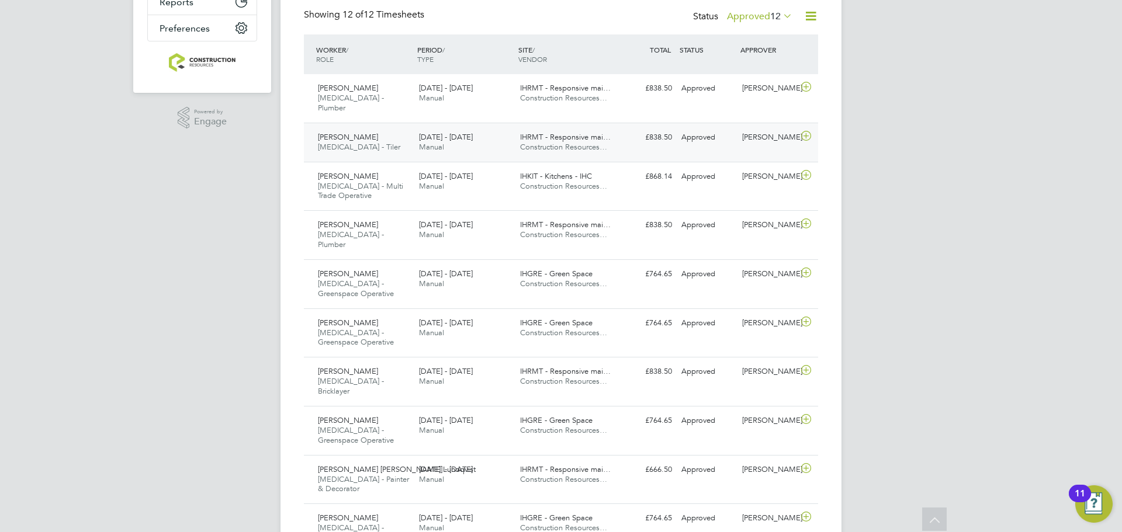
click at [398, 414] on div "[PERSON_NAME] [MEDICAL_DATA] - Greenspace Operative [DATE] - [DATE]" at bounding box center [363, 430] width 101 height 39
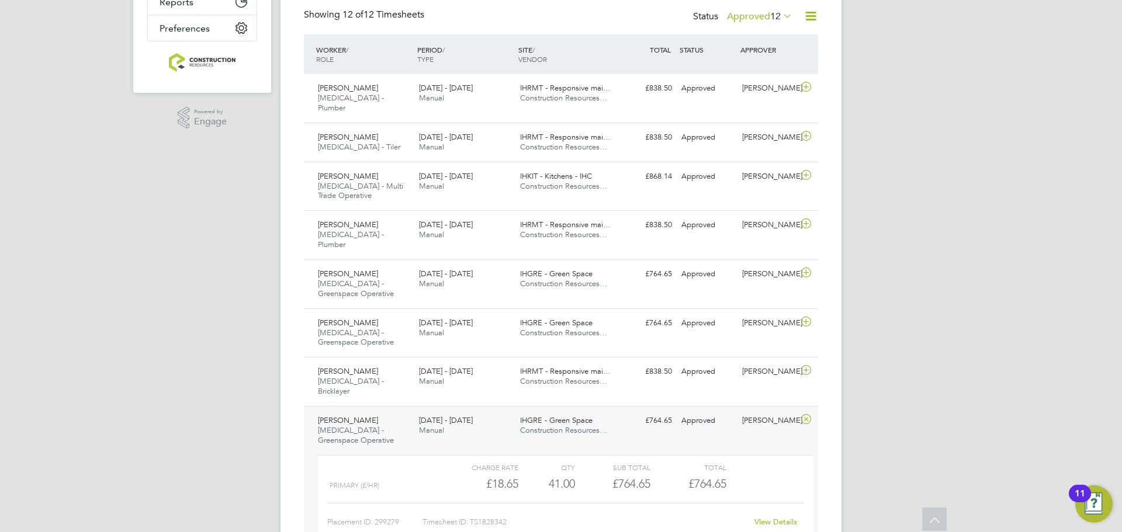
click at [381, 411] on div "[PERSON_NAME] [MEDICAL_DATA] - Greenspace Operative [DATE] - [DATE]" at bounding box center [363, 430] width 101 height 39
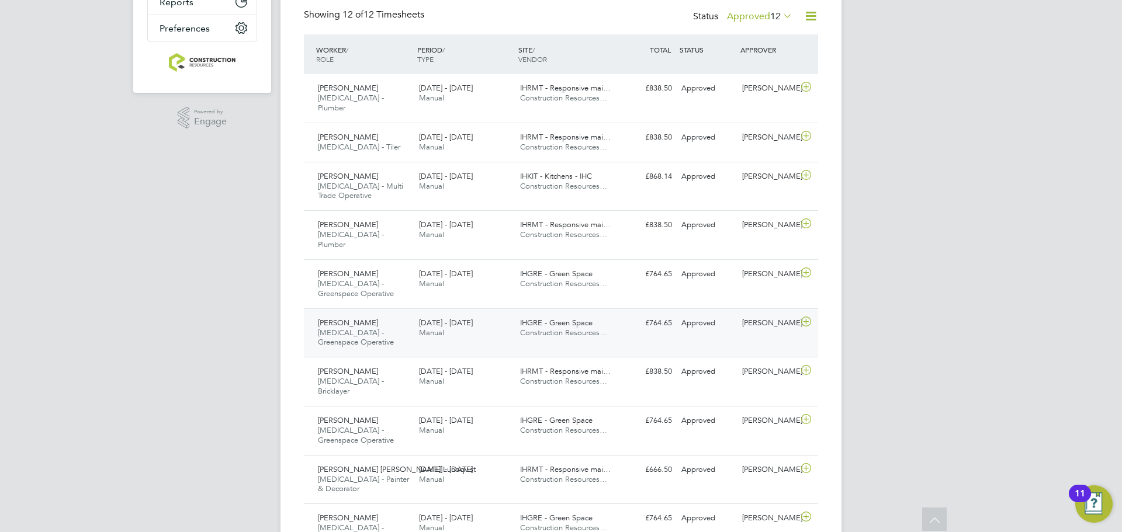
click at [387, 314] on div "[PERSON_NAME] [MEDICAL_DATA] - Greenspace Operative [DATE] - [DATE]" at bounding box center [363, 333] width 101 height 39
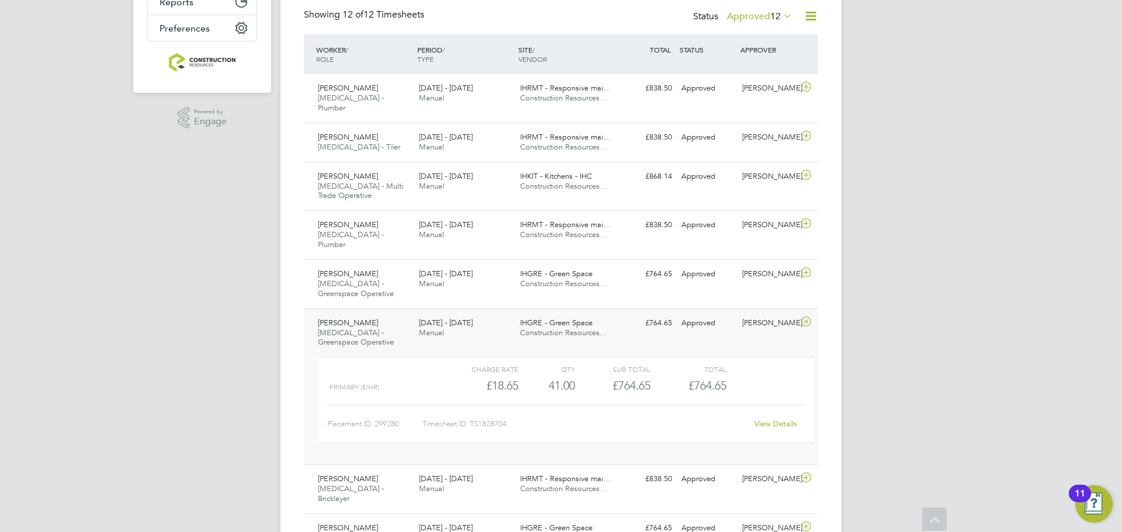
click at [387, 314] on div "[PERSON_NAME] [MEDICAL_DATA] - Greenspace Operative [DATE] - [DATE]" at bounding box center [363, 333] width 101 height 39
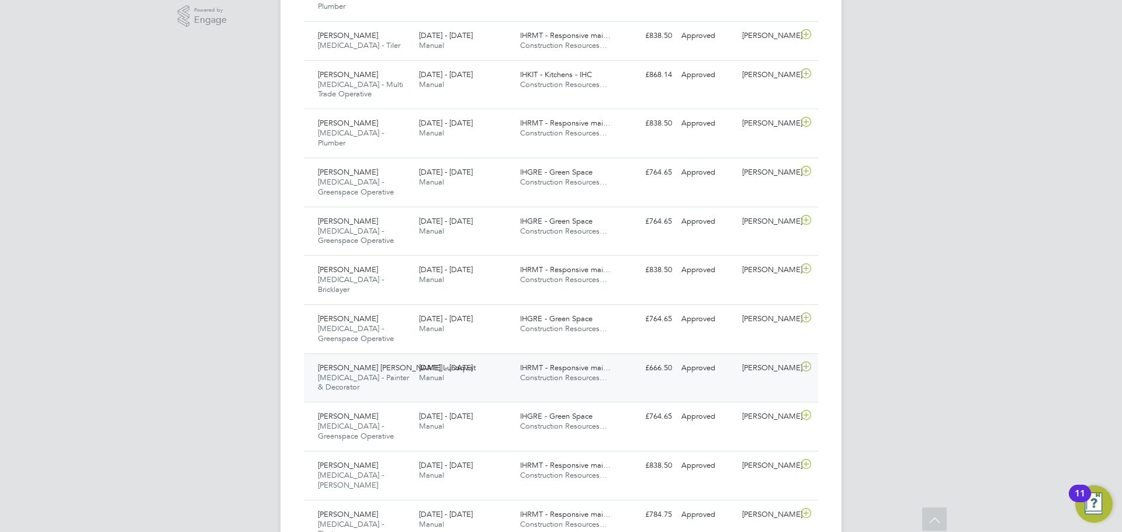
click at [377, 373] on span "[MEDICAL_DATA] - Painter & Decorator" at bounding box center [363, 383] width 91 height 20
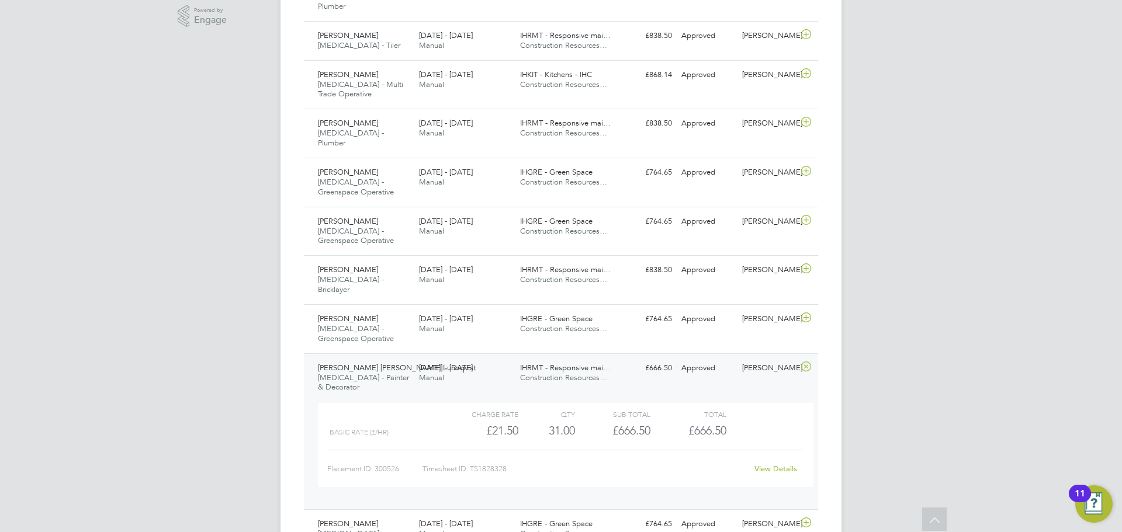
click at [396, 363] on span "[PERSON_NAME] [PERSON_NAME] Lundqvist" at bounding box center [397, 368] width 158 height 10
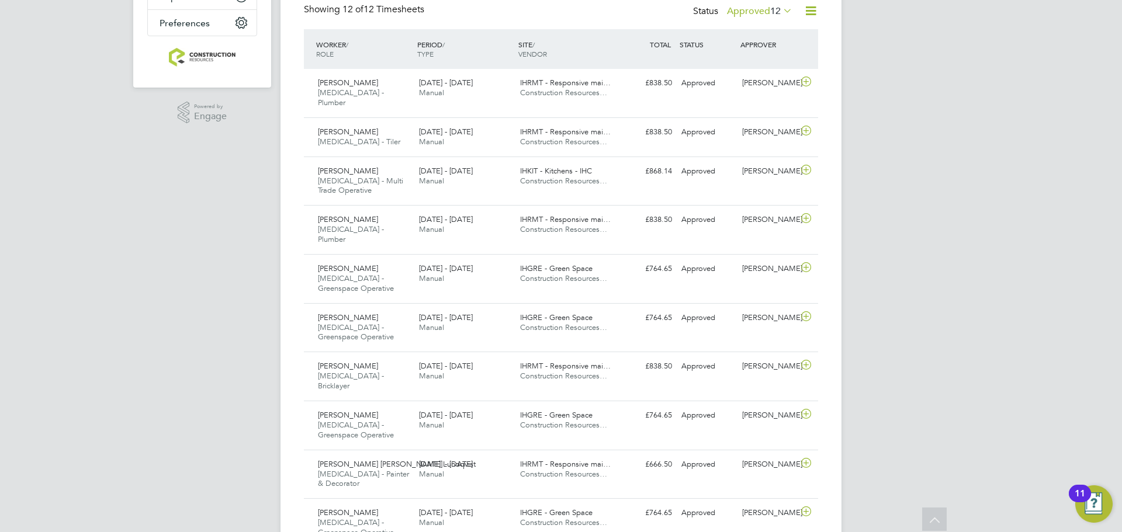
click at [736, 13] on label "Approved 12" at bounding box center [759, 11] width 65 height 12
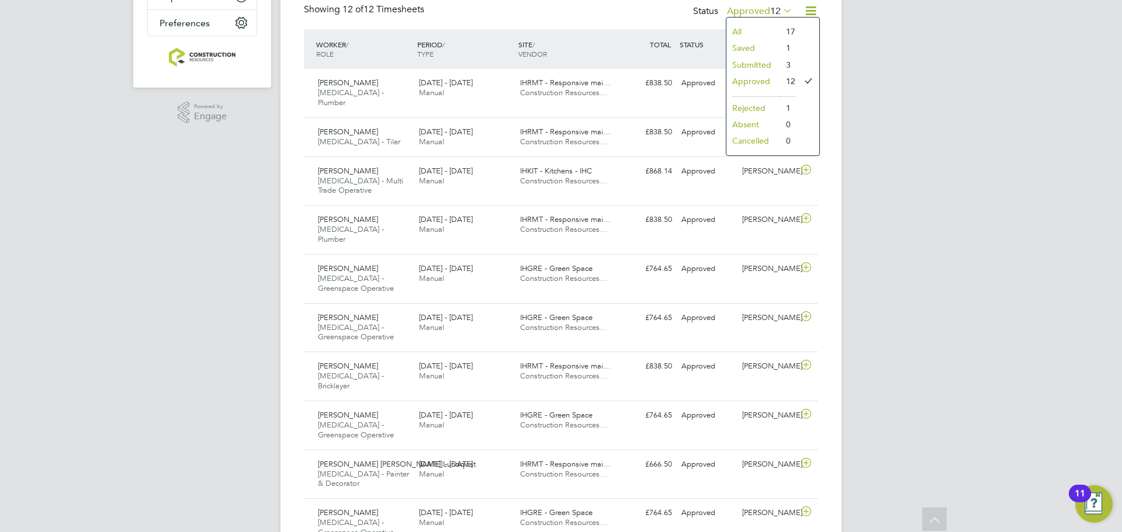
click at [751, 71] on li "Submitted" at bounding box center [753, 65] width 54 height 16
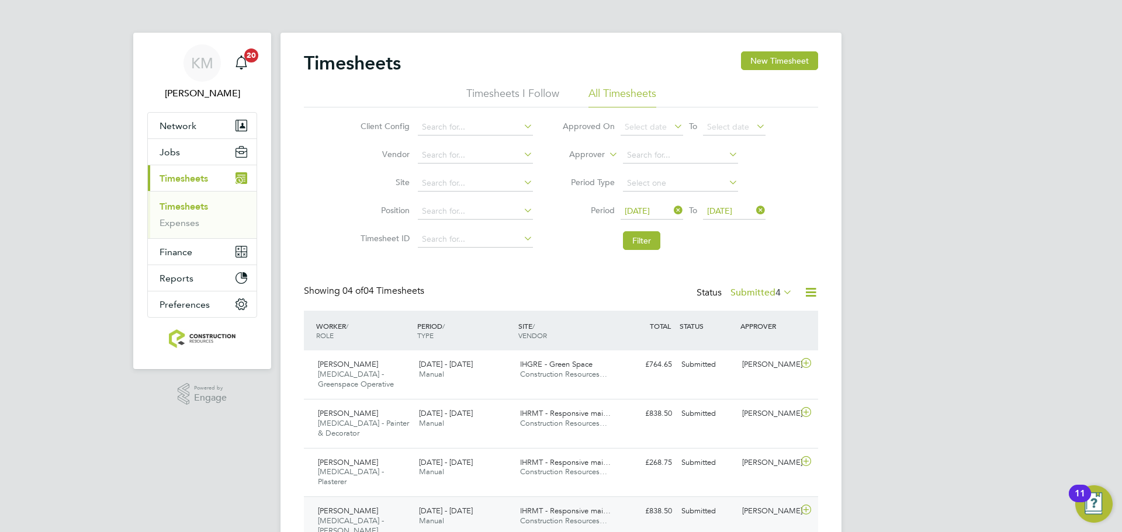
click at [365, 504] on div "[PERSON_NAME] [MEDICAL_DATA] - [PERSON_NAME] [DATE] - [DATE]" at bounding box center [363, 521] width 101 height 39
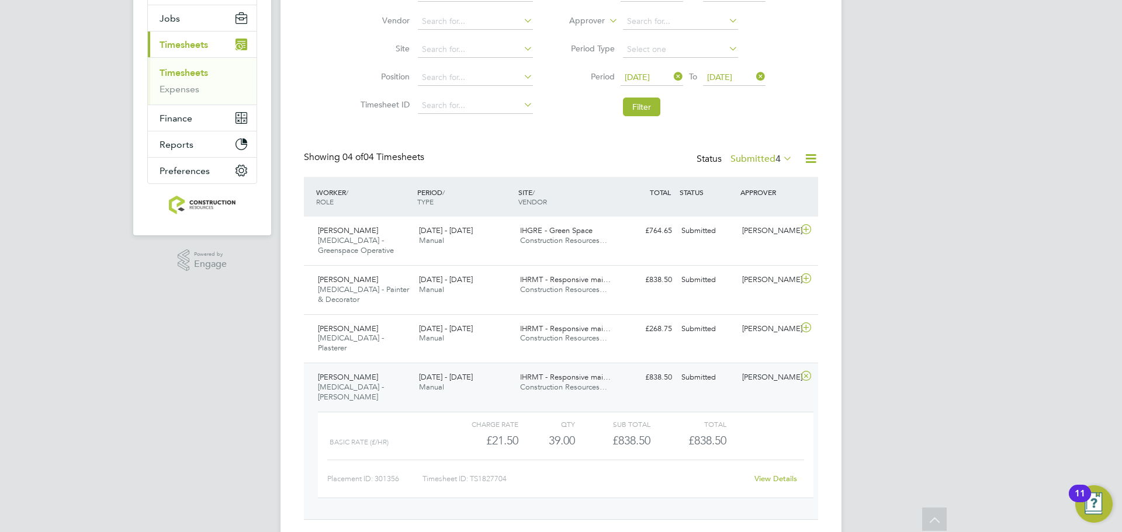
click at [355, 363] on div "[PERSON_NAME] [MEDICAL_DATA] - [PERSON_NAME] [DATE] - [DATE] [DATE] - [DATE] Ma…" at bounding box center [561, 441] width 514 height 157
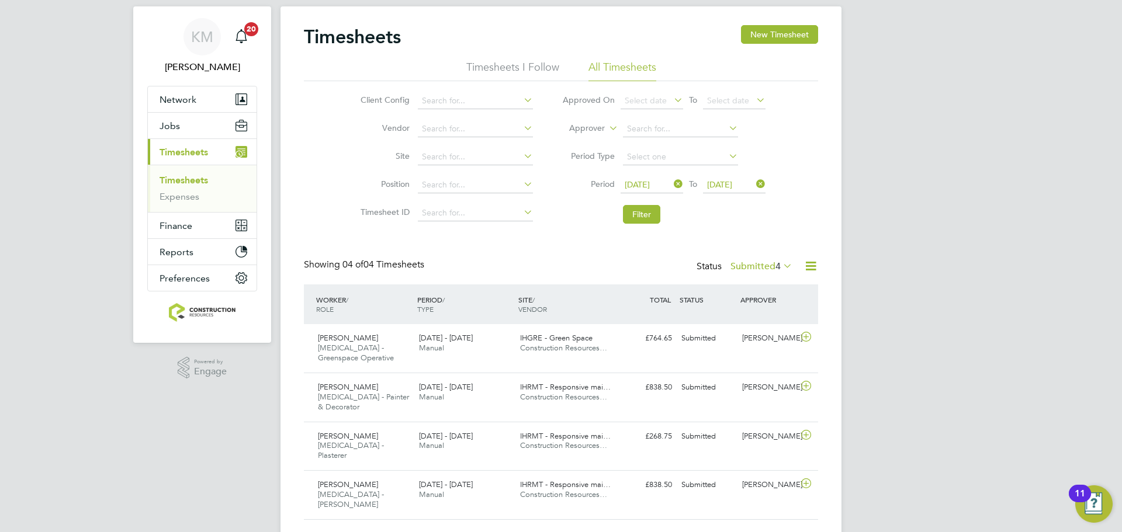
click at [741, 263] on label "Submitted 4" at bounding box center [761, 267] width 62 height 12
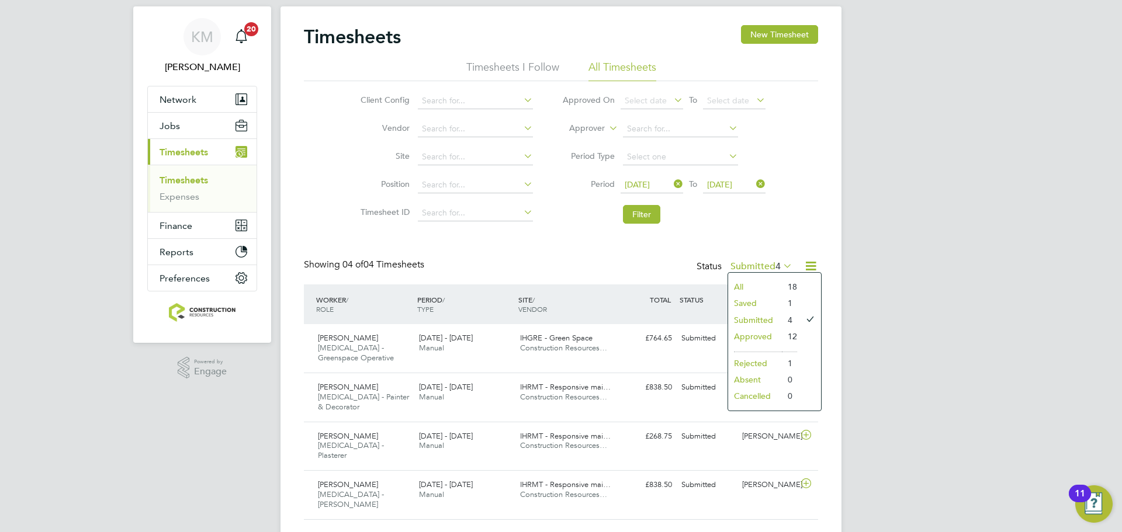
click at [734, 337] on li "Approved" at bounding box center [755, 336] width 54 height 16
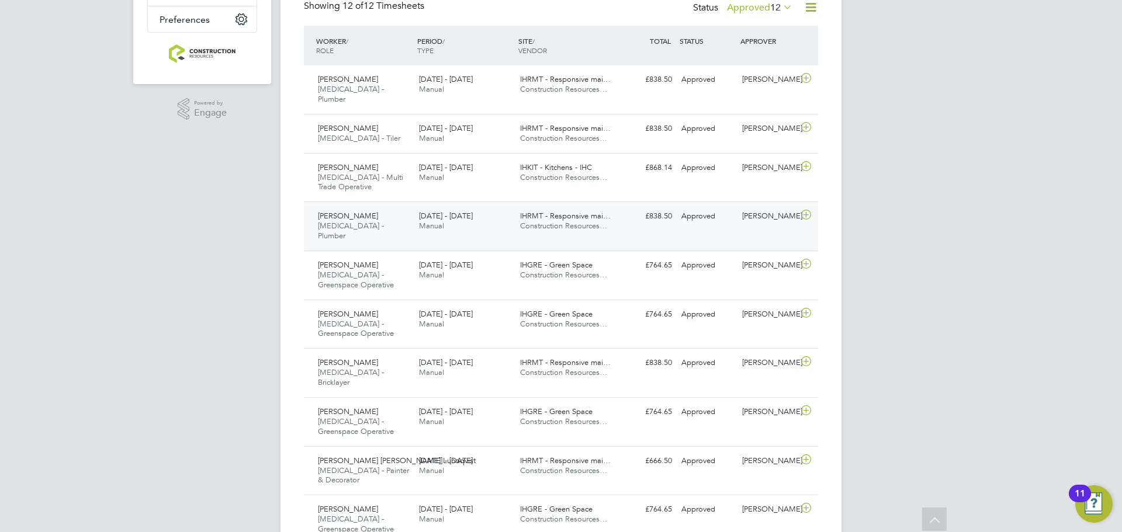
click at [388, 209] on div "[PERSON_NAME] [MEDICAL_DATA] - Plumber [DATE] - [DATE]" at bounding box center [363, 226] width 101 height 39
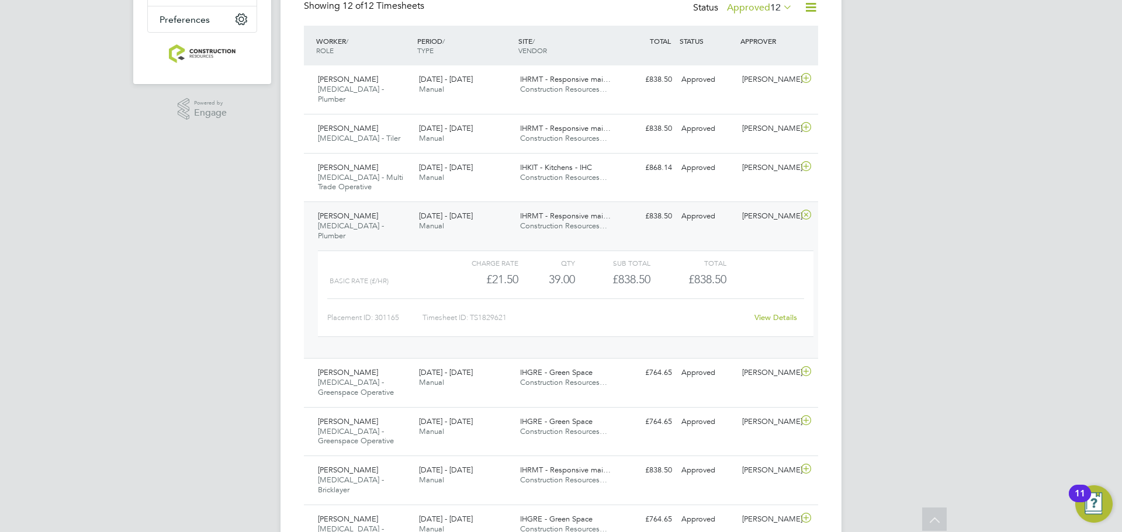
click at [385, 214] on div "[PERSON_NAME] [MEDICAL_DATA] - Plumber [DATE] - [DATE]" at bounding box center [363, 226] width 101 height 39
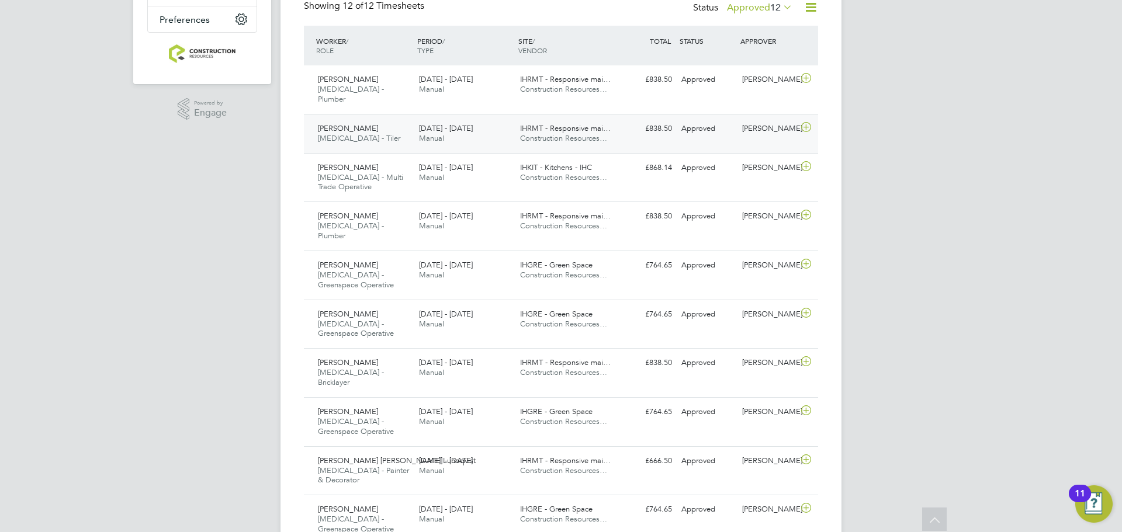
click at [360, 126] on div "[PERSON_NAME] [MEDICAL_DATA] - Tiler [DATE] - [DATE]" at bounding box center [363, 133] width 101 height 29
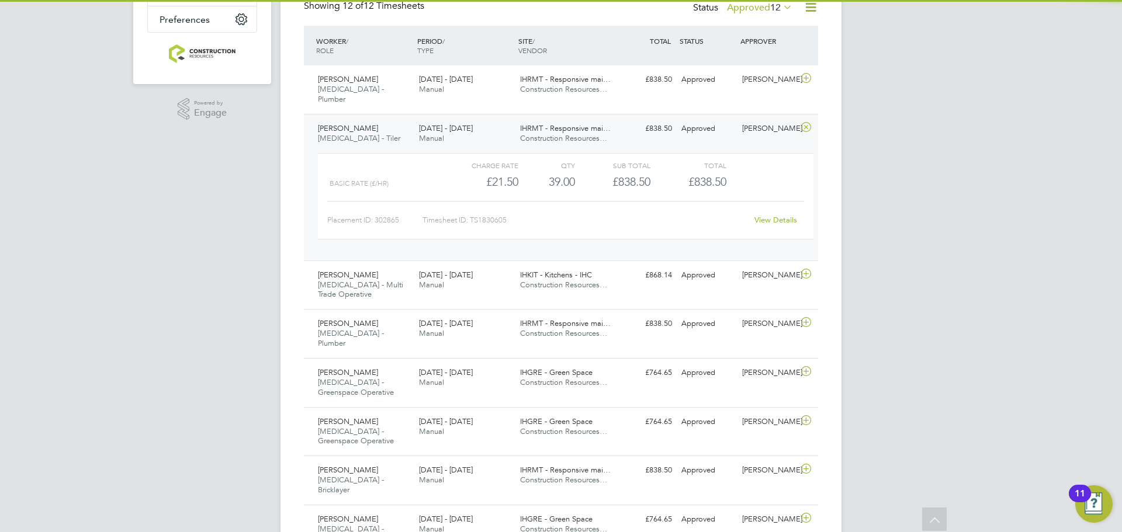
click at [360, 126] on div "[PERSON_NAME] [MEDICAL_DATA] - Tiler [DATE] - [DATE]" at bounding box center [363, 133] width 101 height 29
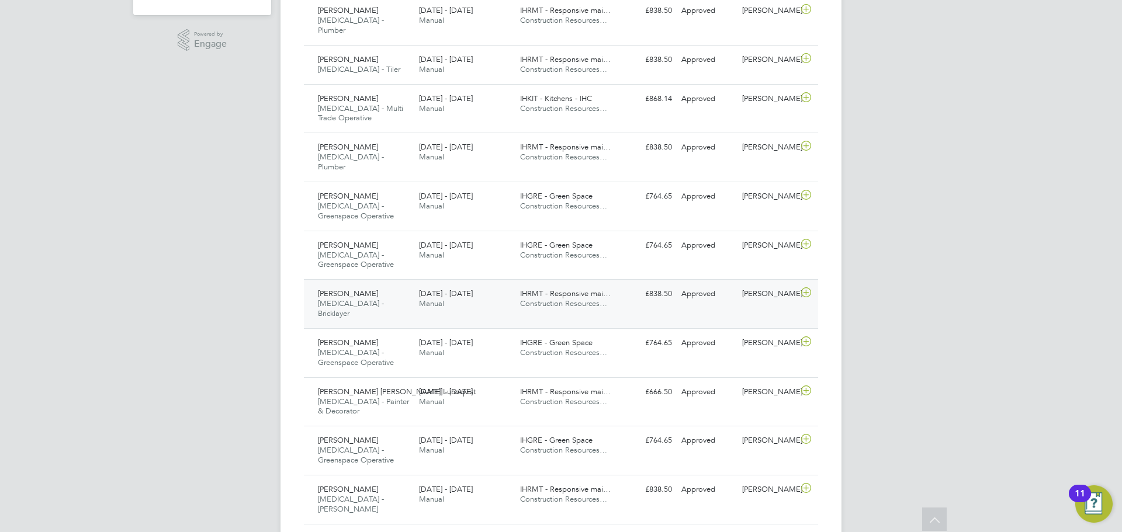
click at [372, 285] on div "[PERSON_NAME] [MEDICAL_DATA] - Bricklayer [DATE] - [DATE]" at bounding box center [363, 304] width 101 height 39
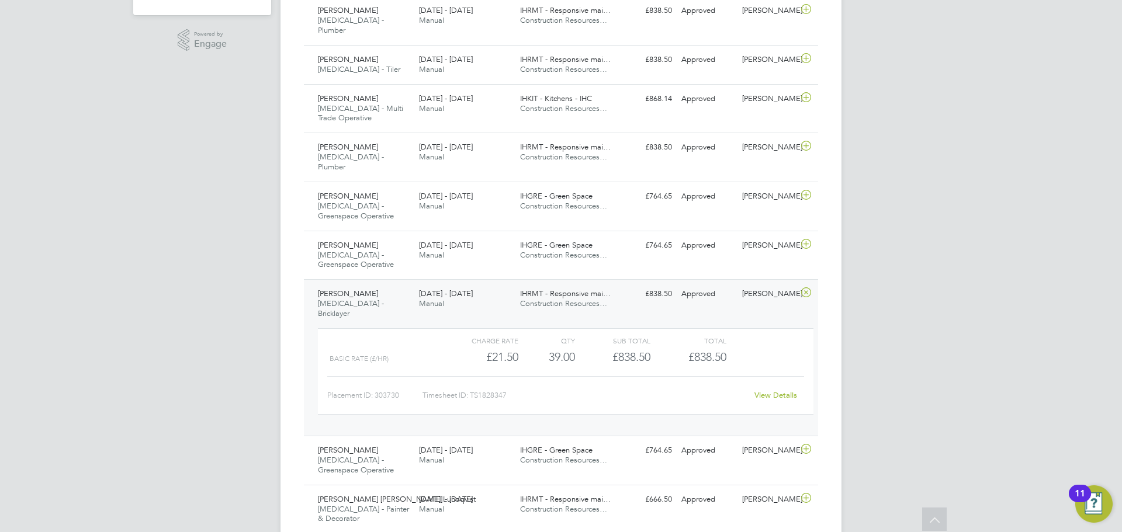
click at [362, 289] on span "[PERSON_NAME]" at bounding box center [348, 294] width 60 height 10
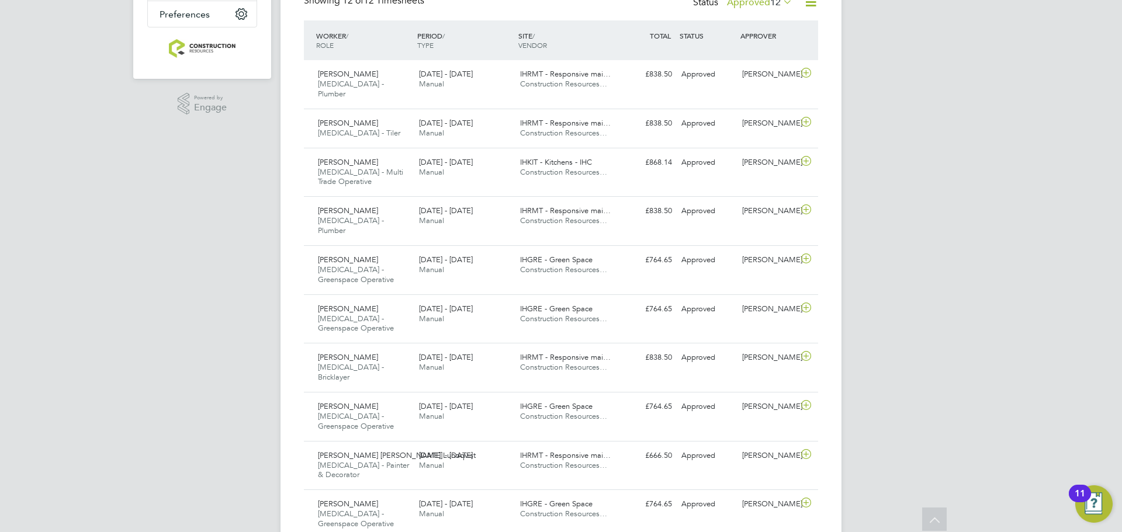
click at [738, 3] on label "Approved 12" at bounding box center [759, 2] width 65 height 12
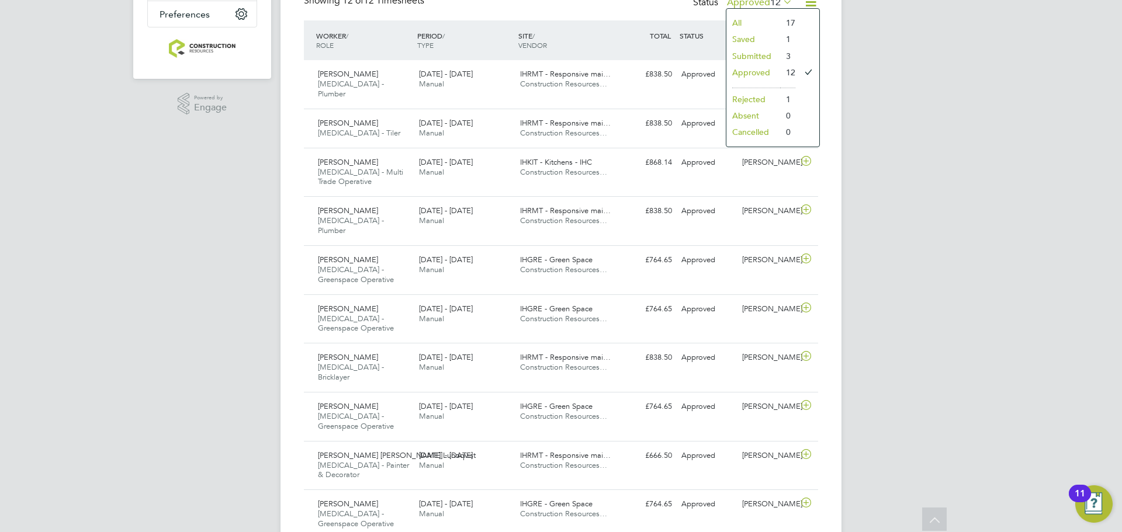
click at [746, 58] on li "Submitted" at bounding box center [753, 56] width 54 height 16
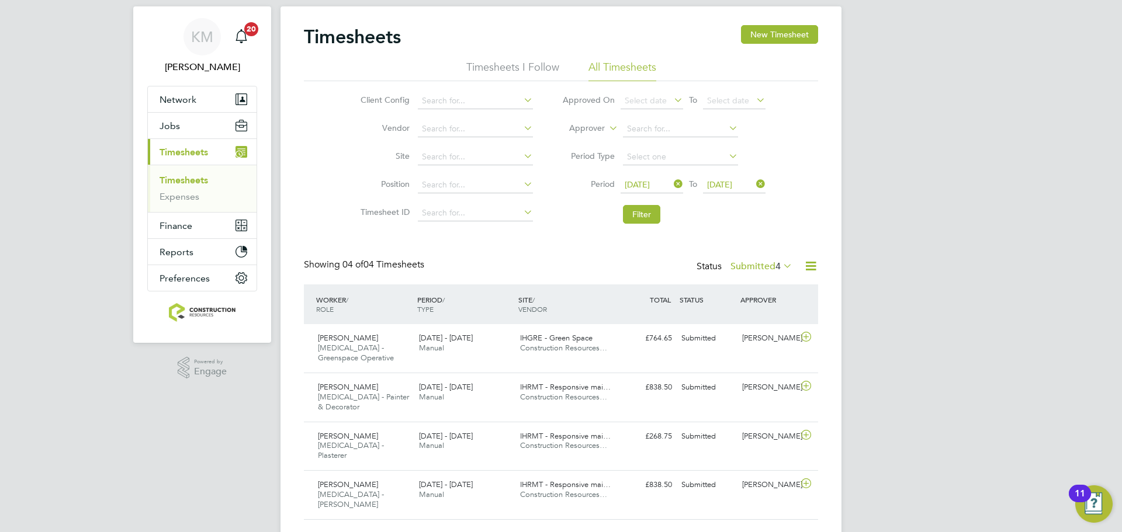
click at [765, 261] on label "Submitted 4" at bounding box center [761, 267] width 62 height 12
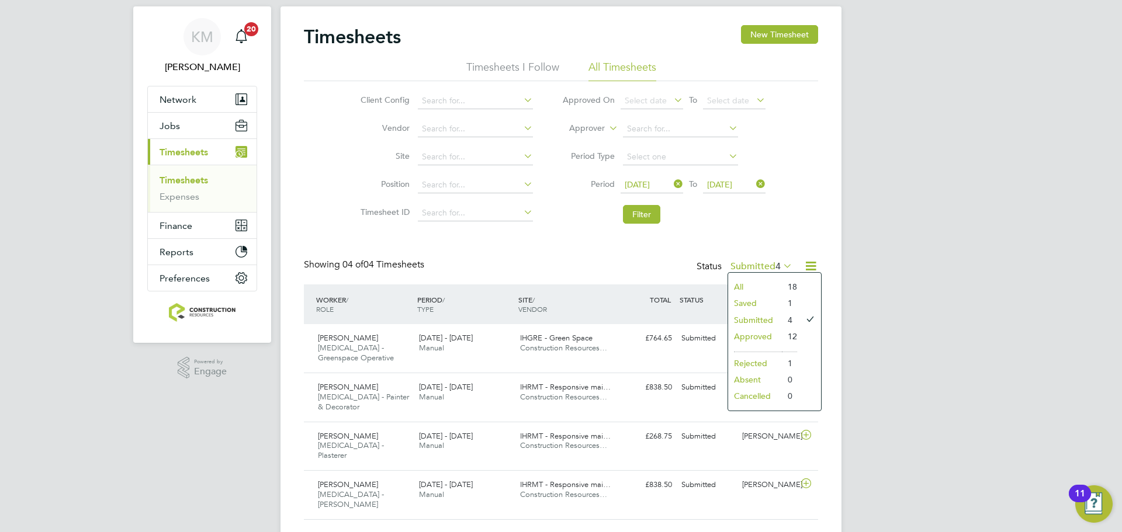
click at [733, 283] on li "All" at bounding box center [755, 287] width 54 height 16
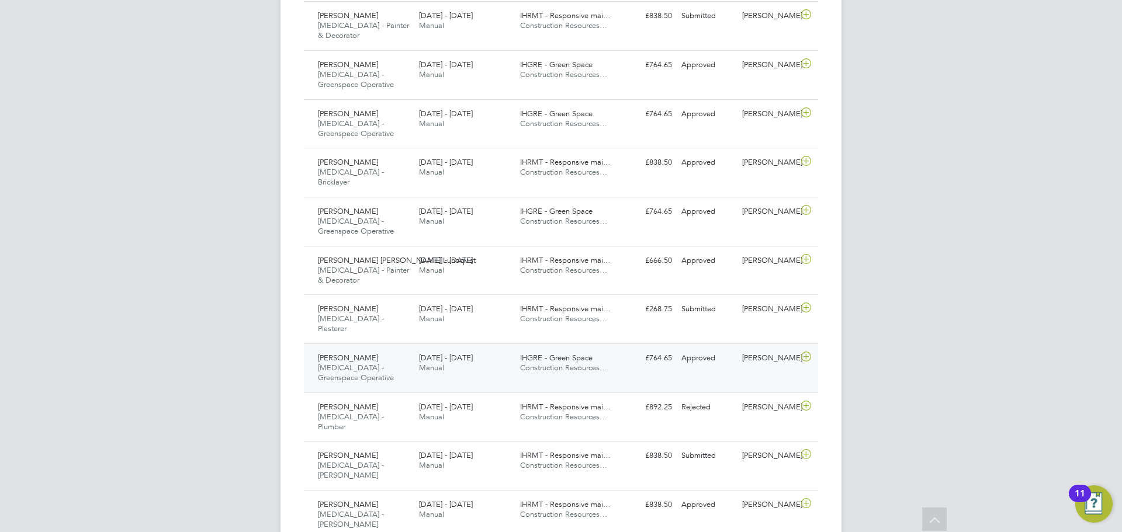
scroll to position [0, 0]
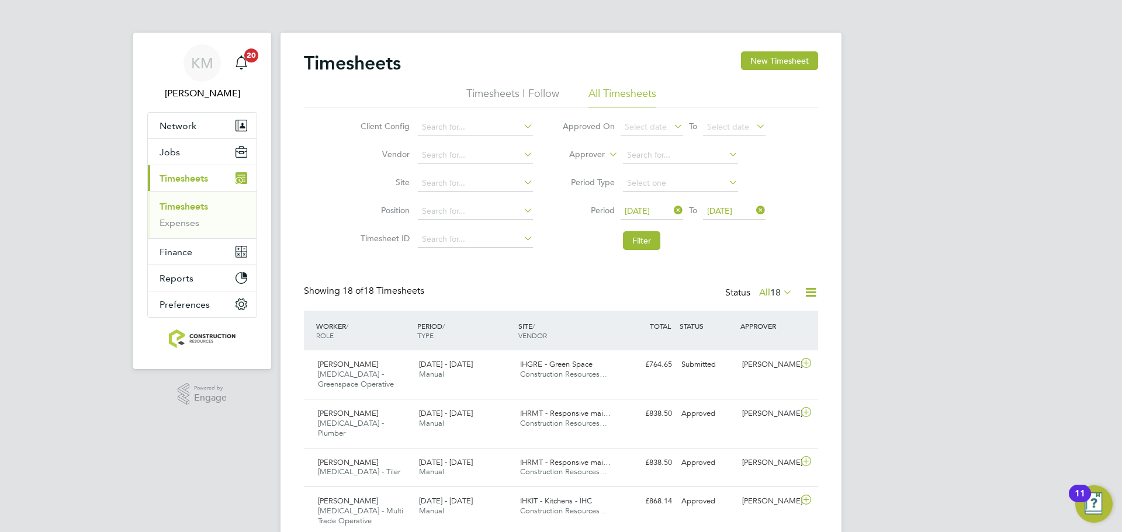
click at [763, 293] on label "All 18" at bounding box center [775, 293] width 33 height 12
click at [751, 359] on li "Approved" at bounding box center [770, 363] width 54 height 16
click at [625, 226] on li "Filter" at bounding box center [663, 241] width 233 height 30
click at [629, 234] on button "Filter" at bounding box center [641, 240] width 37 height 19
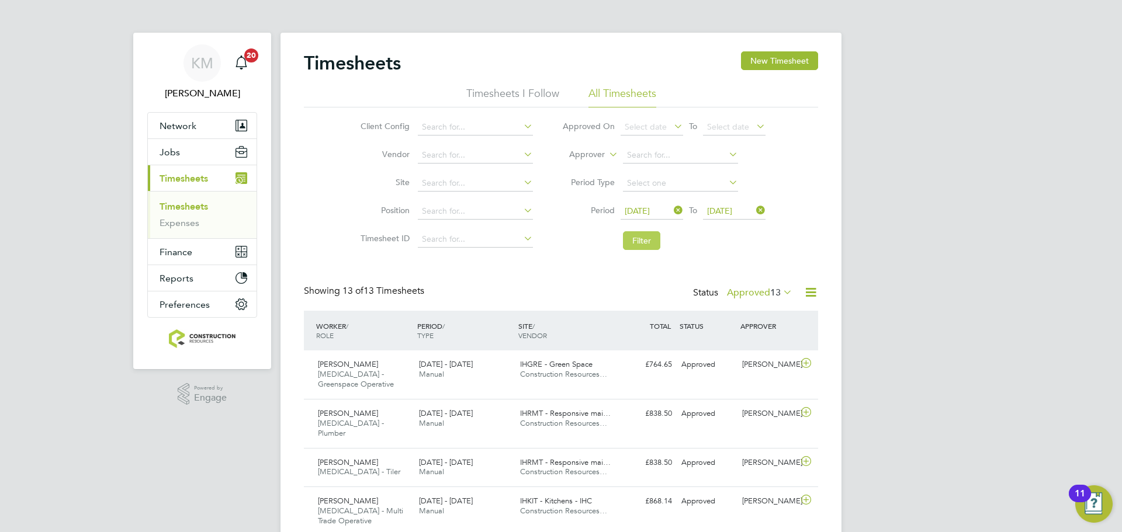
click at [639, 250] on button "Filter" at bounding box center [641, 240] width 37 height 19
click at [381, 373] on span "[MEDICAL_DATA] - Greenspace Operative" at bounding box center [356, 379] width 76 height 20
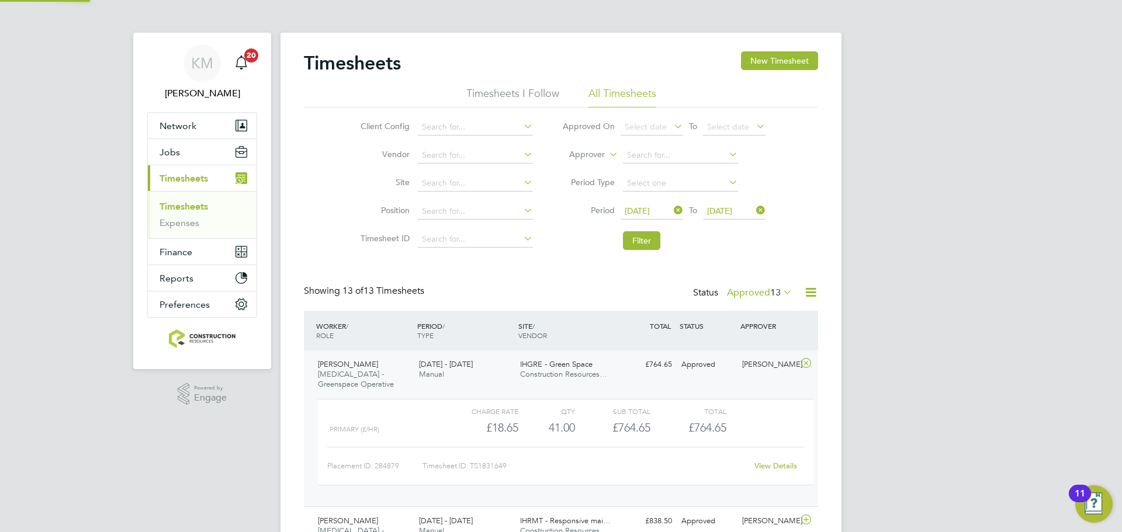
click at [381, 373] on span "[MEDICAL_DATA] - Greenspace Operative" at bounding box center [356, 379] width 76 height 20
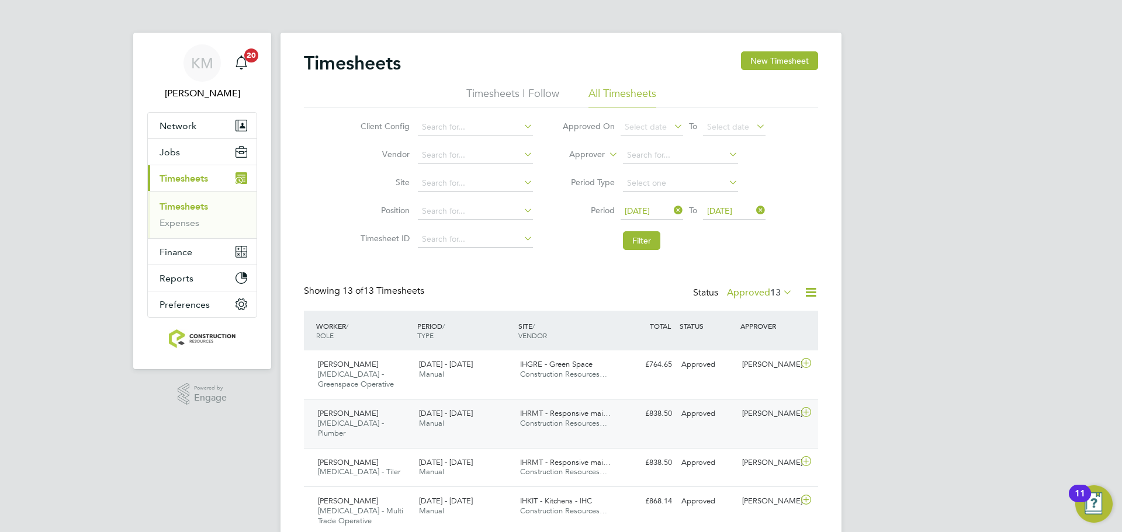
click at [385, 434] on div "[PERSON_NAME] [MEDICAL_DATA] - Plumber [DATE] - [DATE] [DATE] - [DATE] Manual I…" at bounding box center [561, 423] width 514 height 49
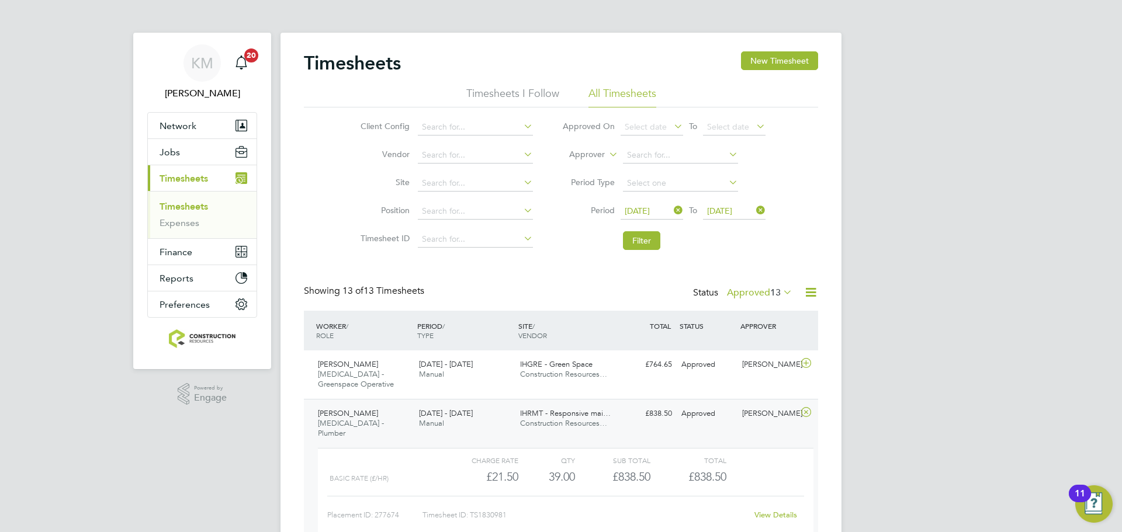
click at [370, 412] on span "[PERSON_NAME]" at bounding box center [348, 413] width 60 height 10
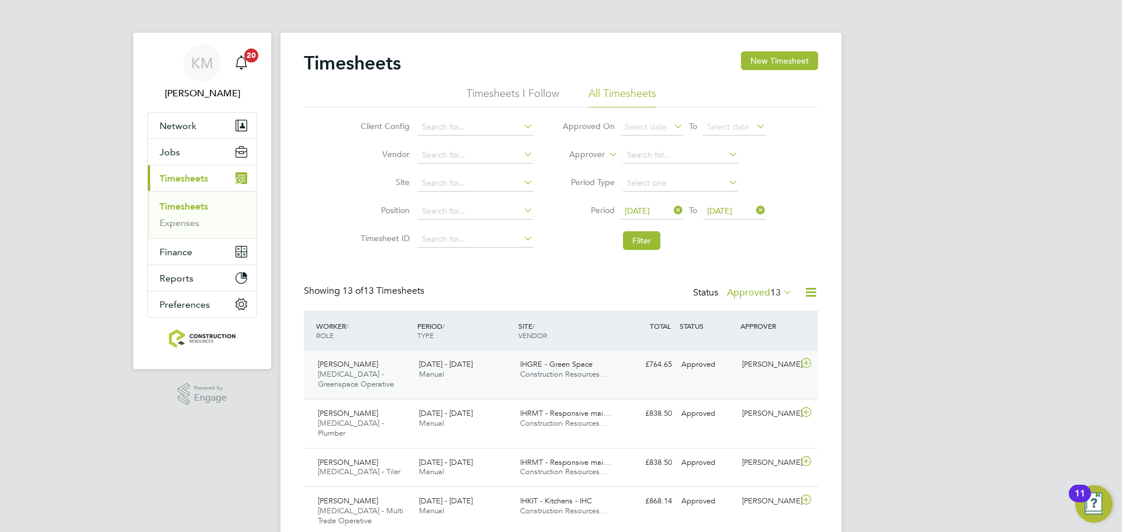
click at [370, 385] on div "[PERSON_NAME] [MEDICAL_DATA] - Greenspace Operative [DATE] - [DATE]" at bounding box center [363, 374] width 101 height 39
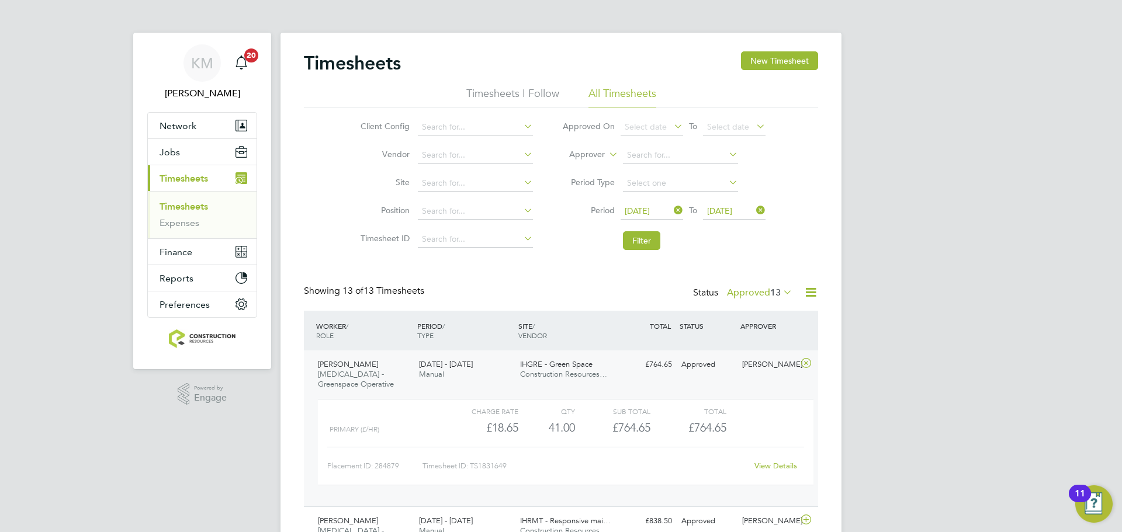
click at [360, 384] on div "[PERSON_NAME] [MEDICAL_DATA] - Greenspace Operative [DATE] - [DATE]" at bounding box center [363, 374] width 101 height 39
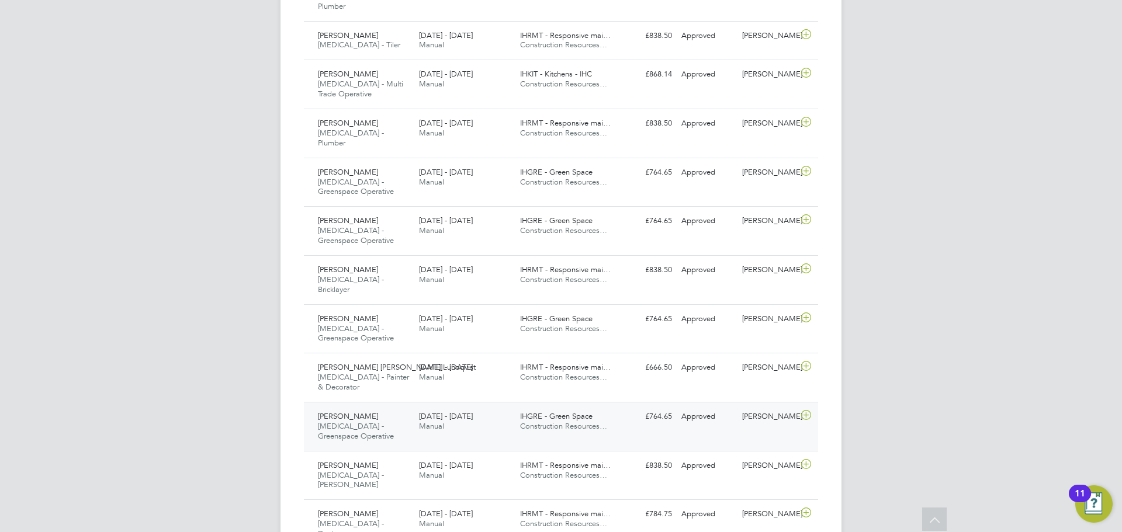
click at [367, 407] on div "[PERSON_NAME] [MEDICAL_DATA] - Greenspace Operative [DATE] - [DATE]" at bounding box center [363, 426] width 101 height 39
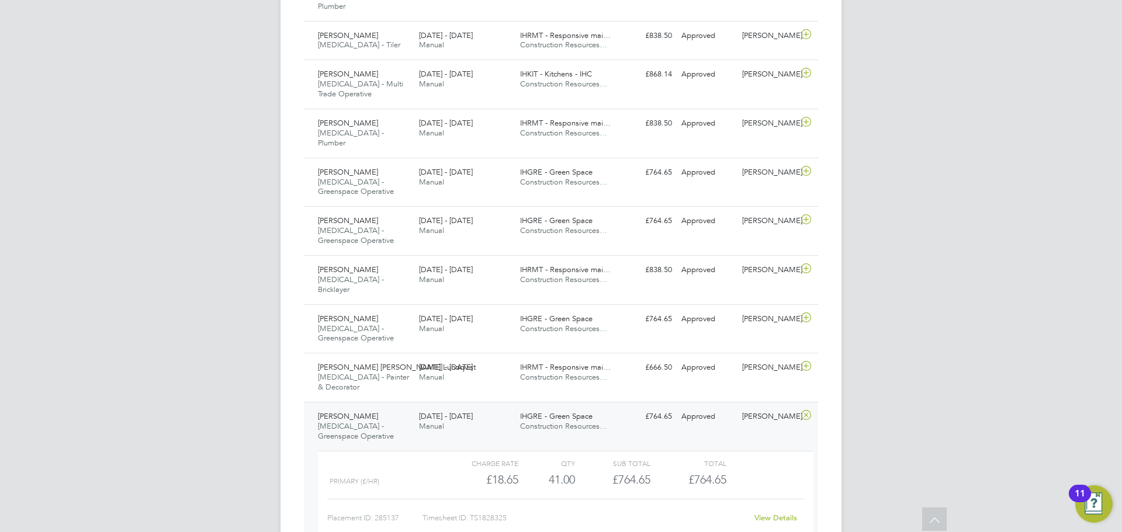
click at [369, 407] on div "[PERSON_NAME] [MEDICAL_DATA] - Greenspace Operative [DATE] - [DATE]" at bounding box center [363, 426] width 101 height 39
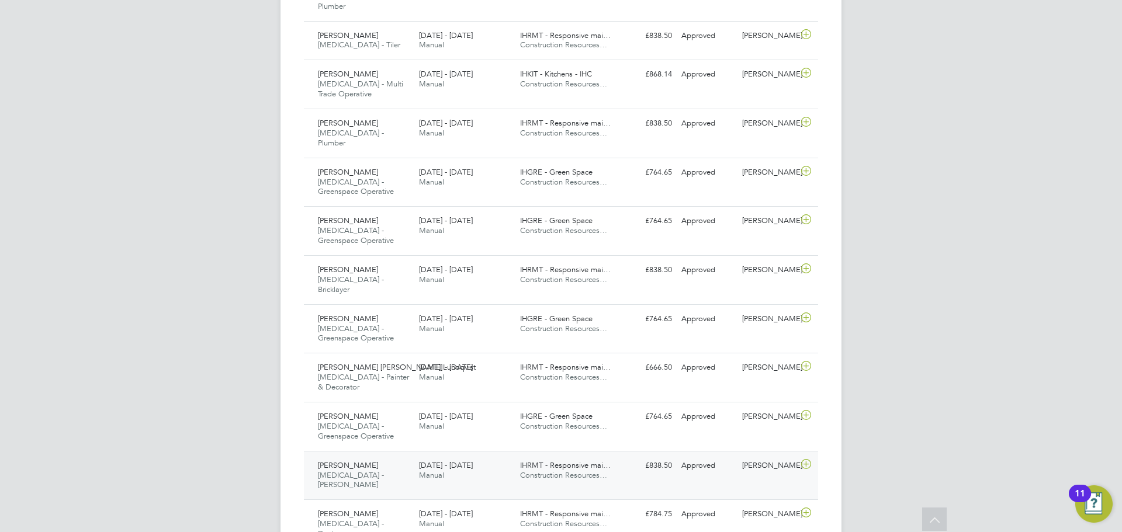
click at [371, 456] on div "[PERSON_NAME] [MEDICAL_DATA] - [PERSON_NAME] [DATE] - [DATE]" at bounding box center [363, 475] width 101 height 39
click at [344, 460] on span "[PERSON_NAME]" at bounding box center [348, 465] width 60 height 10
click at [346, 509] on span "[PERSON_NAME]" at bounding box center [348, 514] width 60 height 10
click at [389, 505] on div "[PERSON_NAME] [MEDICAL_DATA] - Plasterer [DATE] - [DATE]" at bounding box center [363, 524] width 101 height 39
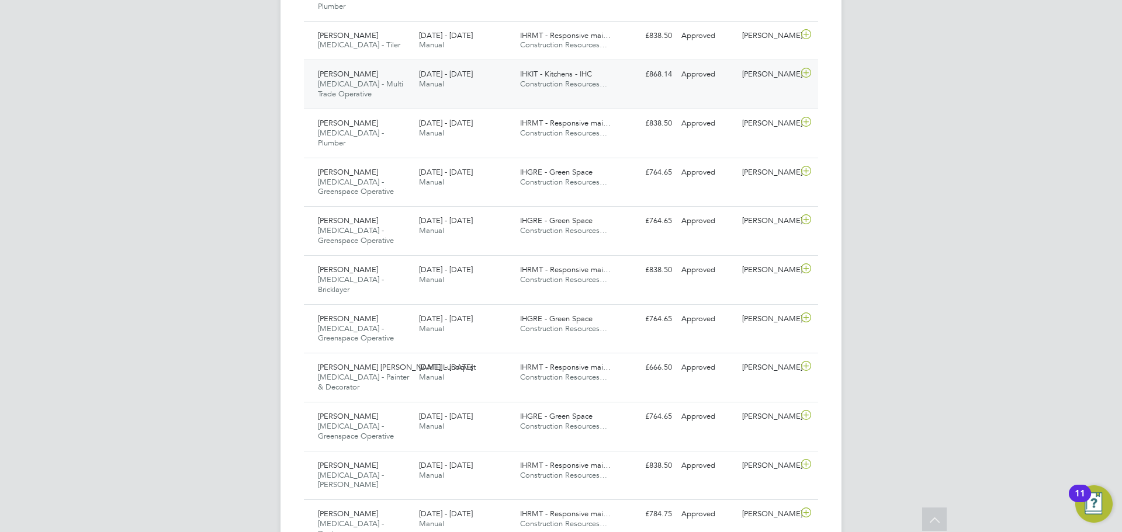
click at [378, 86] on div "[PERSON_NAME] [MEDICAL_DATA] - Multi Trade Operative [DATE] - [DATE]" at bounding box center [363, 84] width 101 height 39
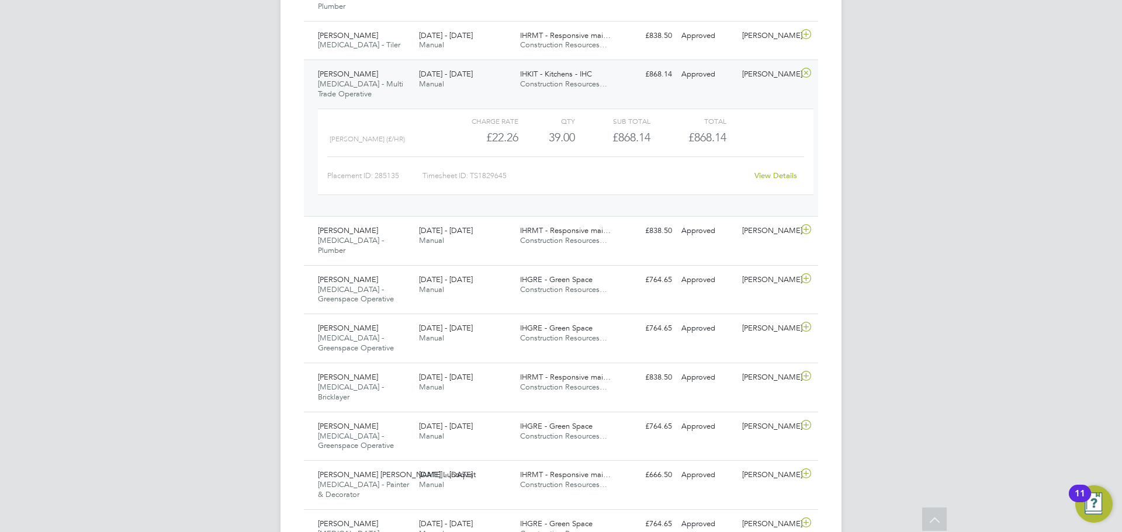
click at [389, 84] on div "[PERSON_NAME] [MEDICAL_DATA] - Multi Trade Operative [DATE] - [DATE]" at bounding box center [363, 84] width 101 height 39
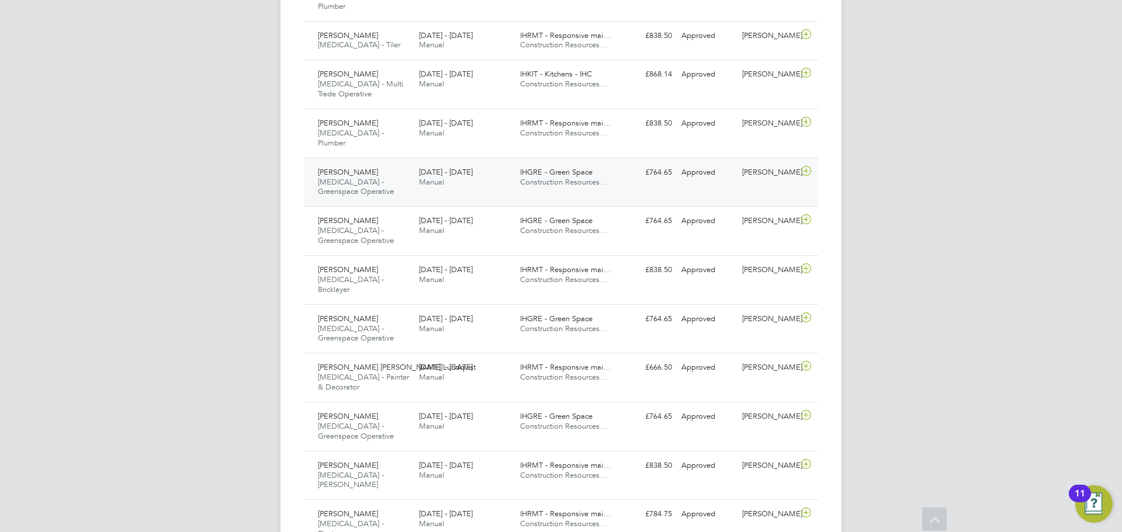
click at [375, 163] on div "[PERSON_NAME] [MEDICAL_DATA] - Greenspace Operative [DATE] - [DATE]" at bounding box center [363, 182] width 101 height 39
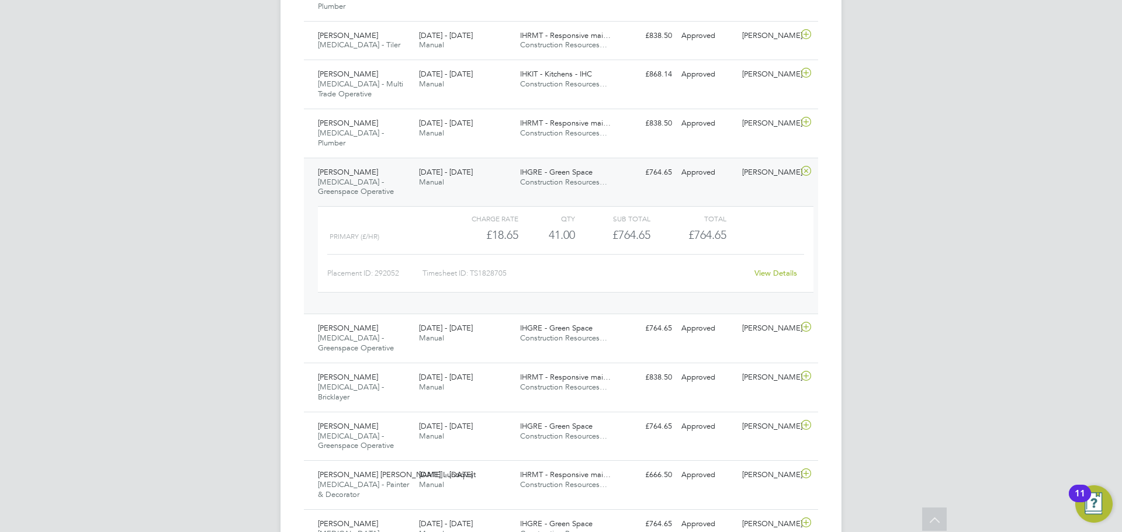
click at [369, 168] on div "[PERSON_NAME] [MEDICAL_DATA] - Greenspace Operative [DATE] - [DATE]" at bounding box center [363, 182] width 101 height 39
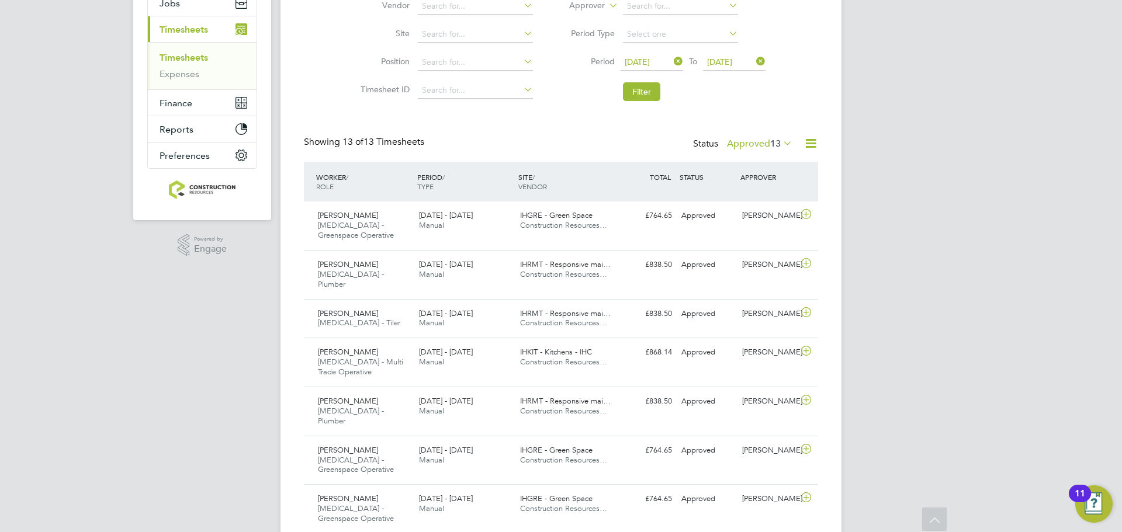
scroll to position [142, 0]
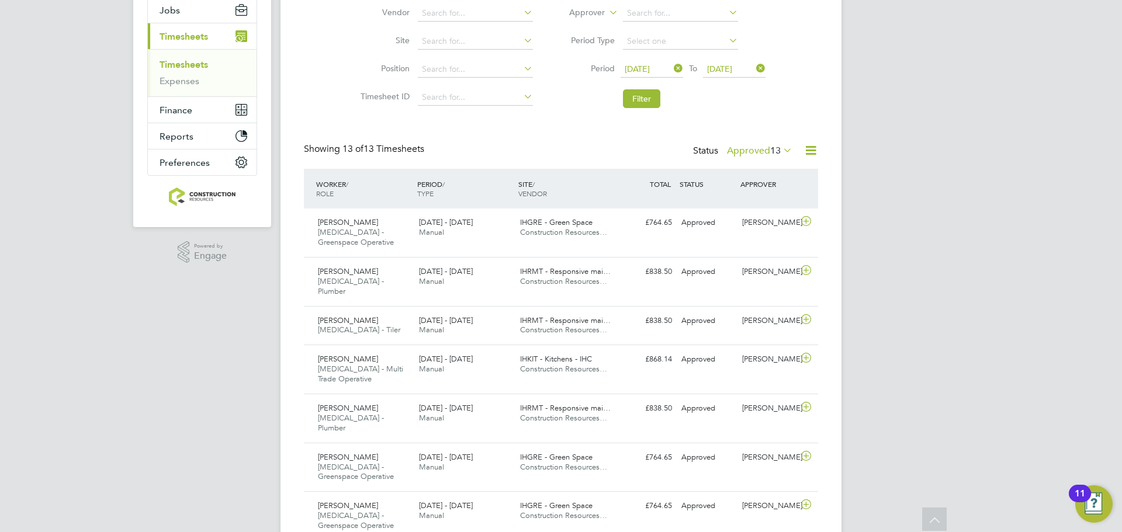
click at [754, 143] on div "Status Approved 13" at bounding box center [744, 151] width 102 height 16
click at [752, 147] on label "Approved 13" at bounding box center [759, 151] width 65 height 12
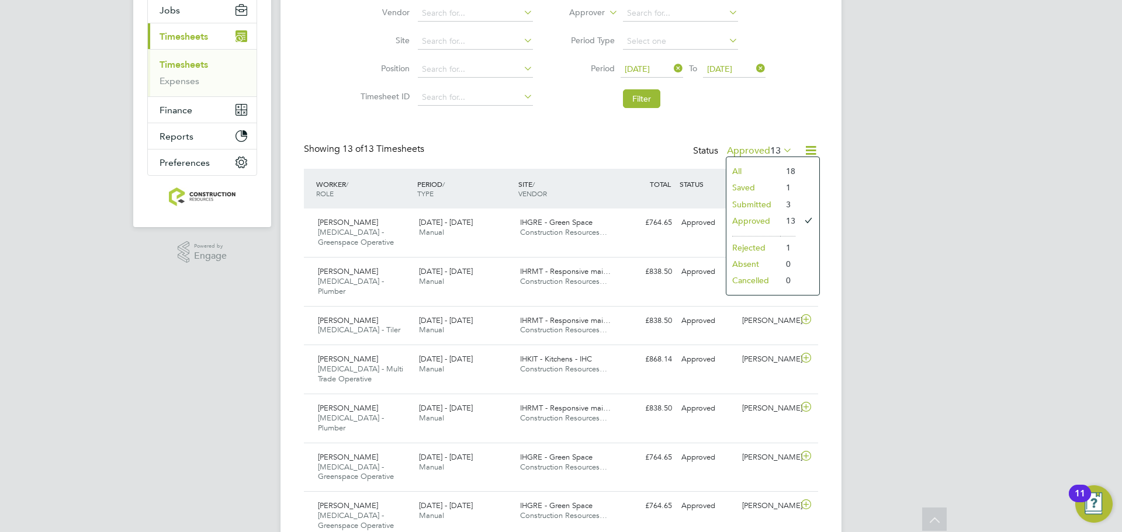
click at [754, 200] on li "Submitted" at bounding box center [753, 204] width 54 height 16
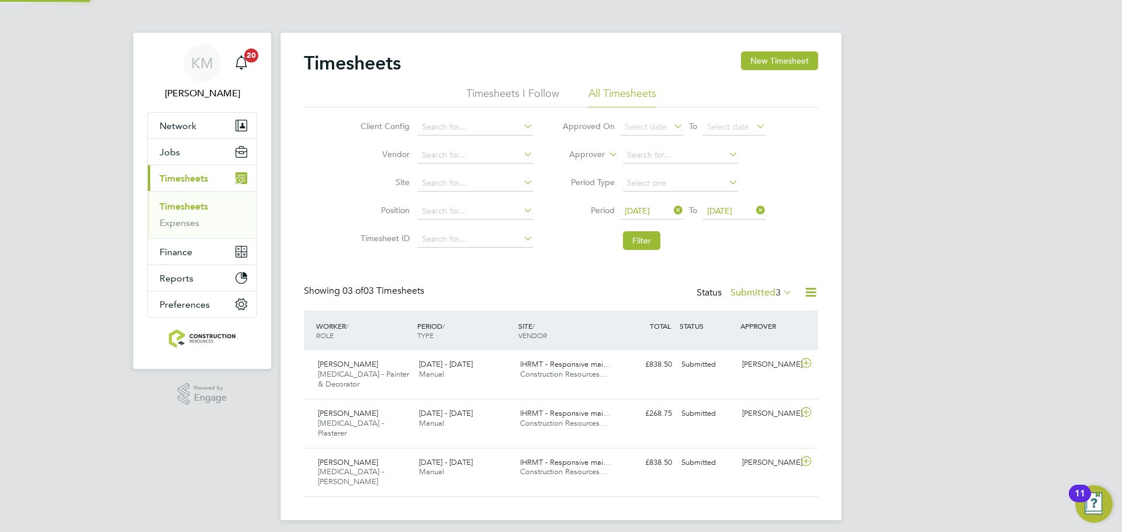
scroll to position [6, 6]
click at [742, 289] on label "Submitted 3" at bounding box center [761, 293] width 62 height 12
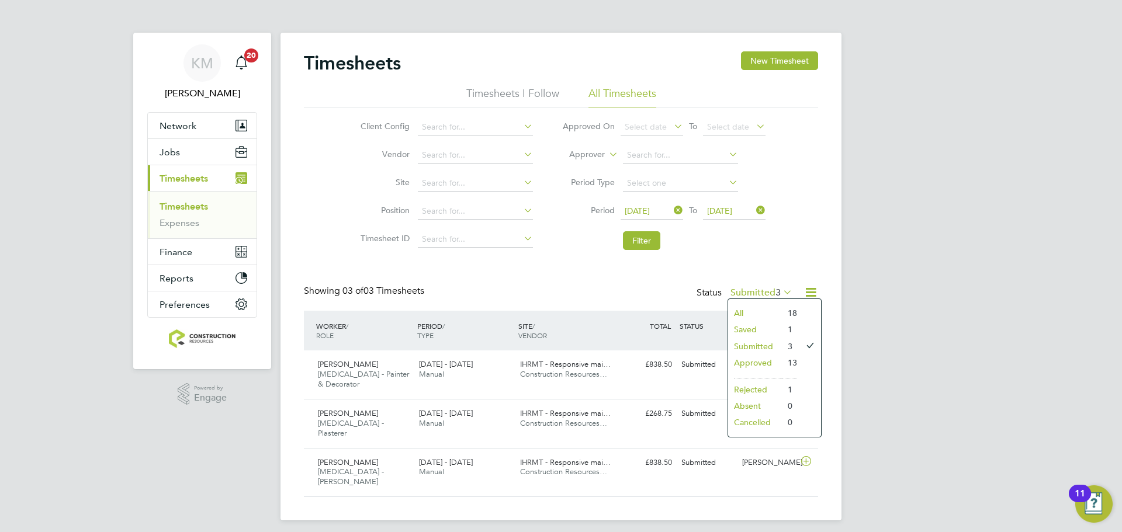
click at [760, 358] on li "Approved" at bounding box center [755, 363] width 54 height 16
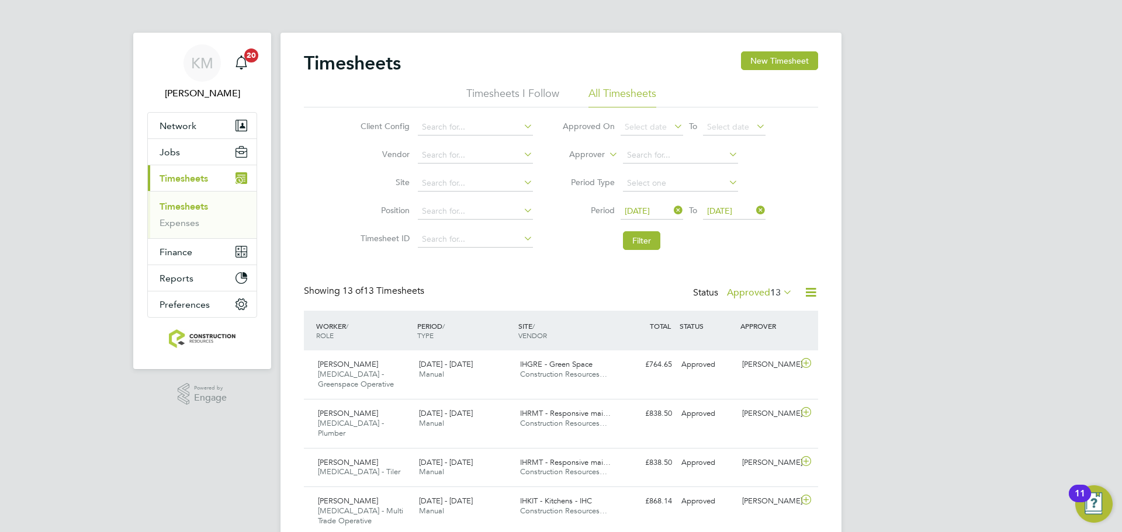
scroll to position [30, 102]
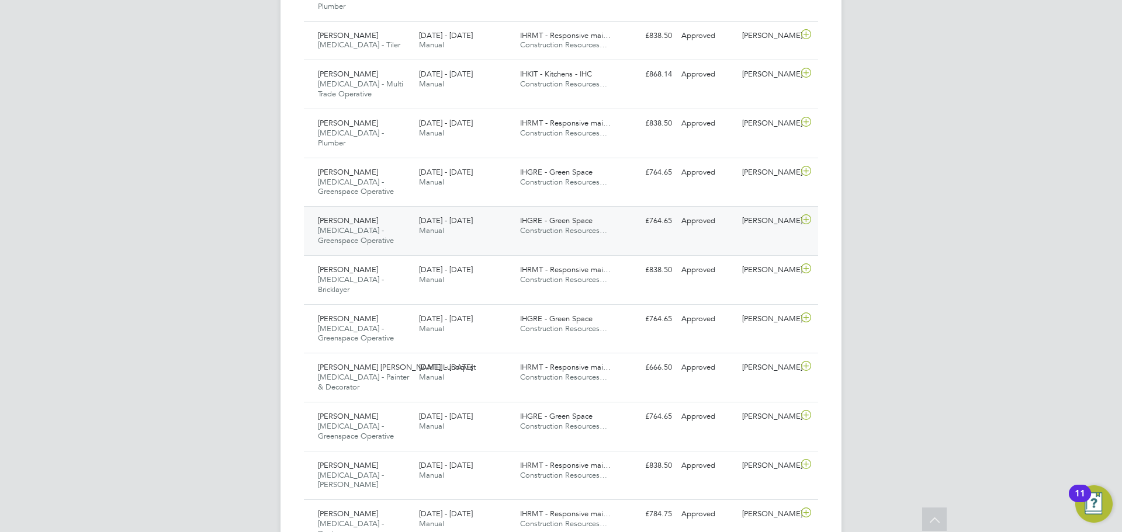
click at [360, 314] on span "[PERSON_NAME]" at bounding box center [348, 319] width 60 height 10
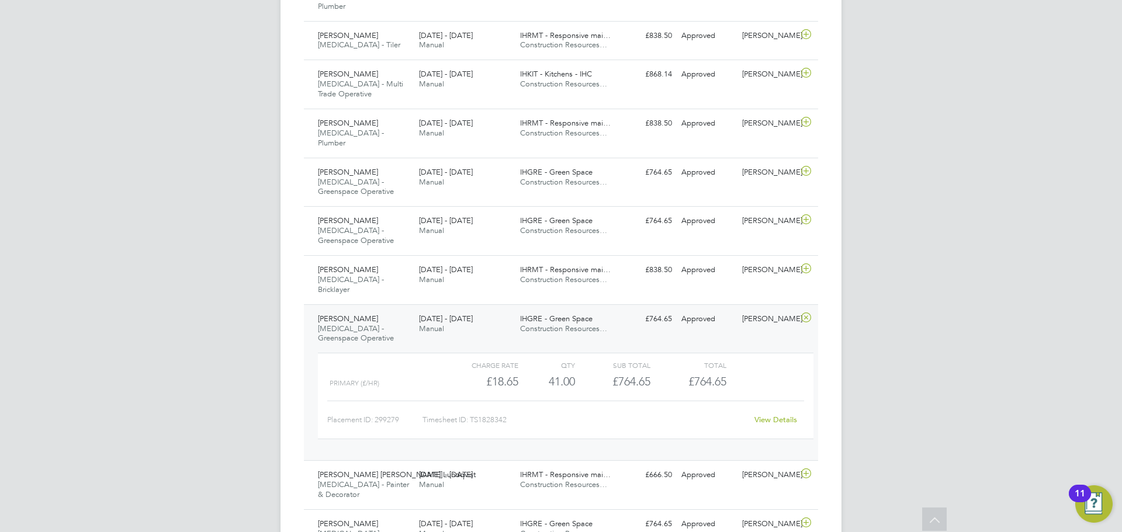
click at [389, 310] on div "[PERSON_NAME] [MEDICAL_DATA] - Greenspace Operative [DATE] - [DATE]" at bounding box center [363, 329] width 101 height 39
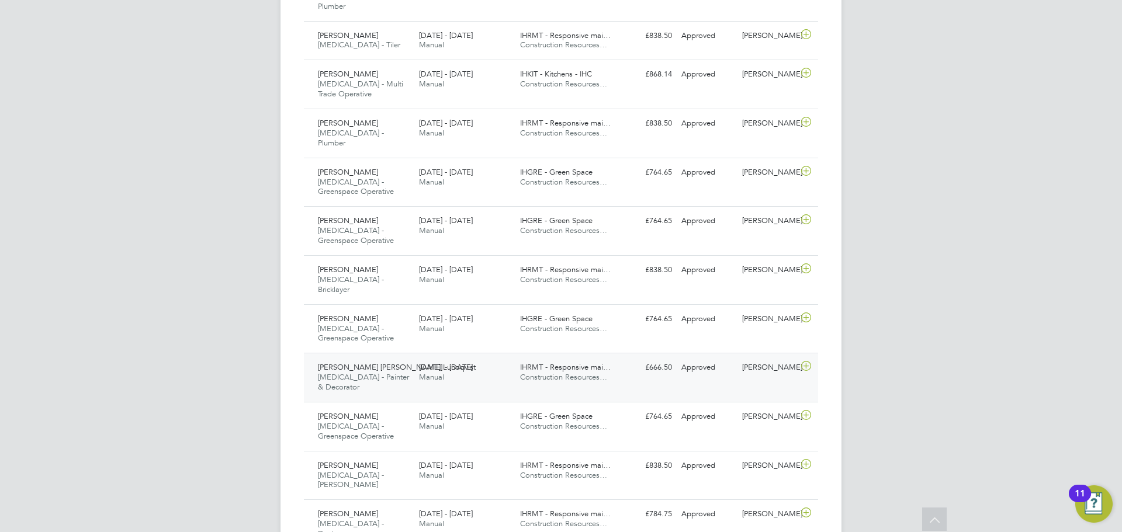
click at [365, 362] on span "[PERSON_NAME] [PERSON_NAME] Lundqvist" at bounding box center [397, 367] width 158 height 10
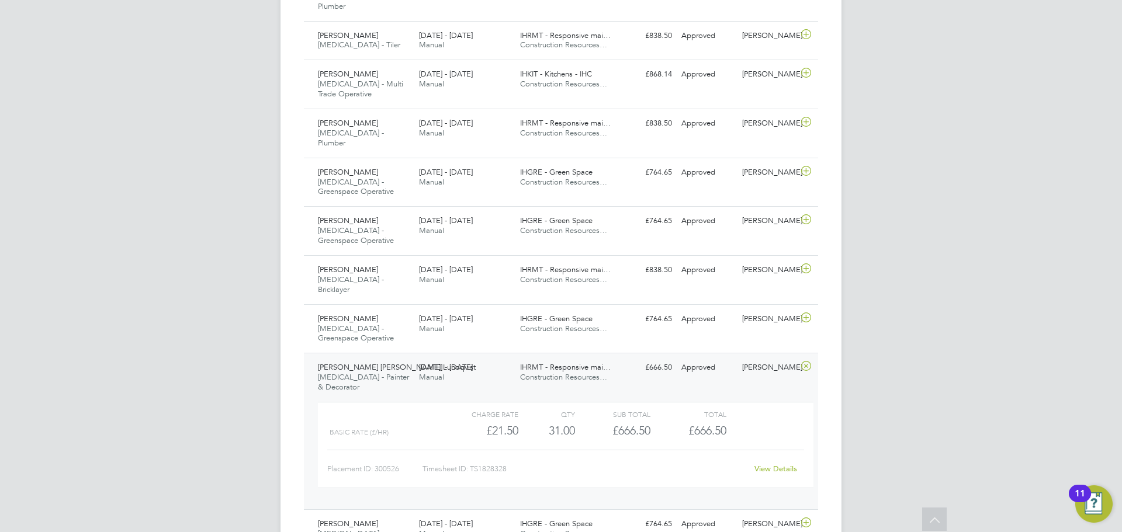
click at [411, 358] on div "[PERSON_NAME] [PERSON_NAME] Lundqvist [MEDICAL_DATA] - Painter & Decorator [DAT…" at bounding box center [363, 377] width 101 height 39
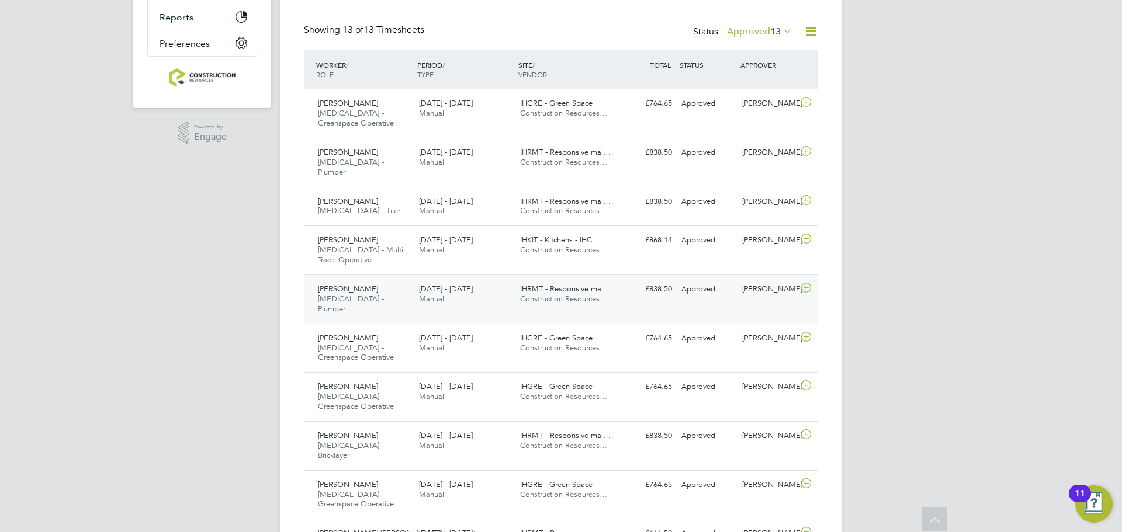
click at [382, 284] on div "[PERSON_NAME] [MEDICAL_DATA] - Plumber [DATE] - [DATE]" at bounding box center [363, 299] width 101 height 39
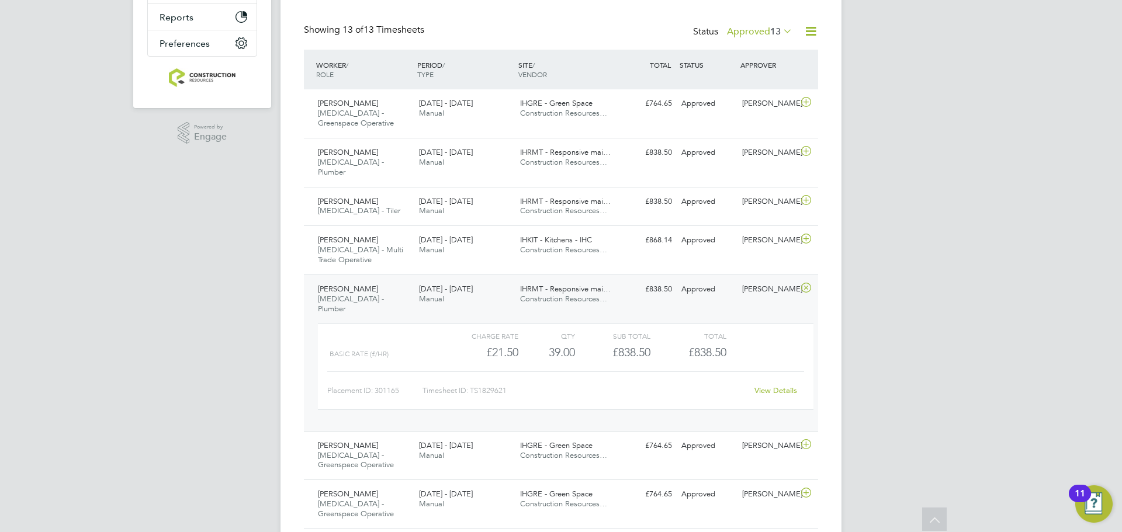
click at [361, 294] on span "[MEDICAL_DATA] - Plumber" at bounding box center [351, 304] width 66 height 20
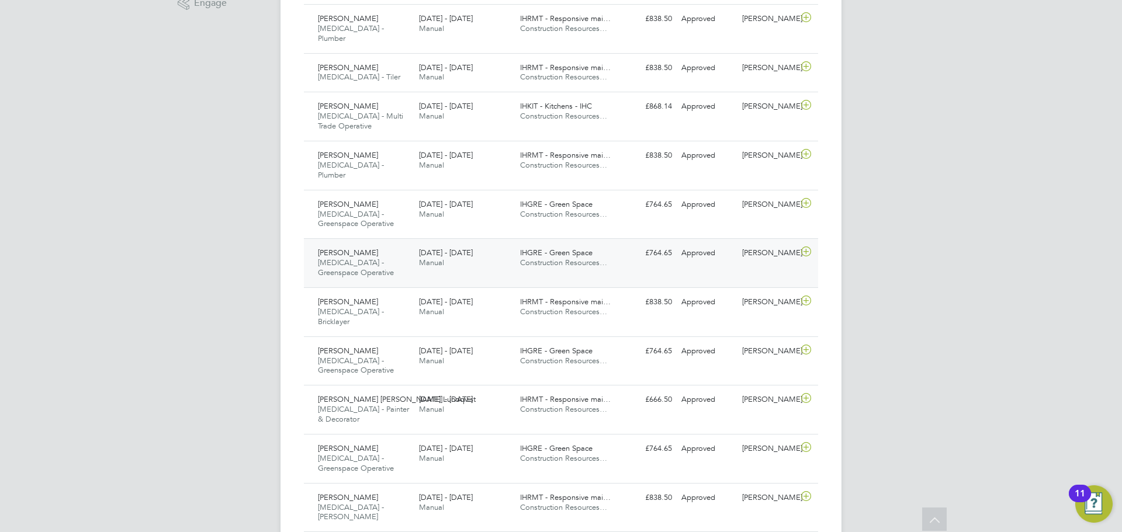
click at [357, 248] on div "[PERSON_NAME] [MEDICAL_DATA] - Greenspace Operative [DATE] - [DATE]" at bounding box center [363, 263] width 101 height 39
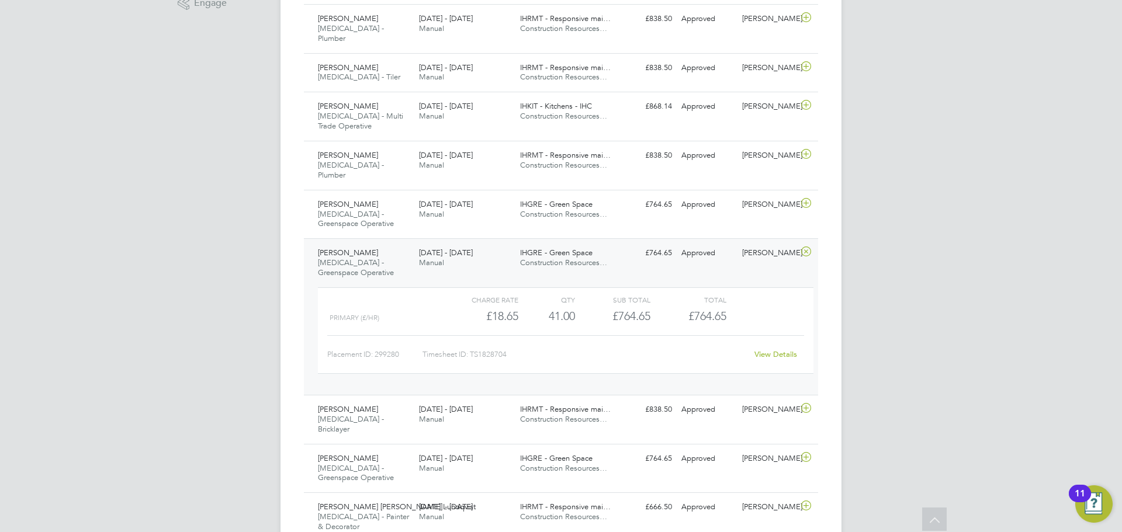
click at [383, 244] on div "[PERSON_NAME] [MEDICAL_DATA] - Greenspace Operative [DATE] - [DATE]" at bounding box center [363, 263] width 101 height 39
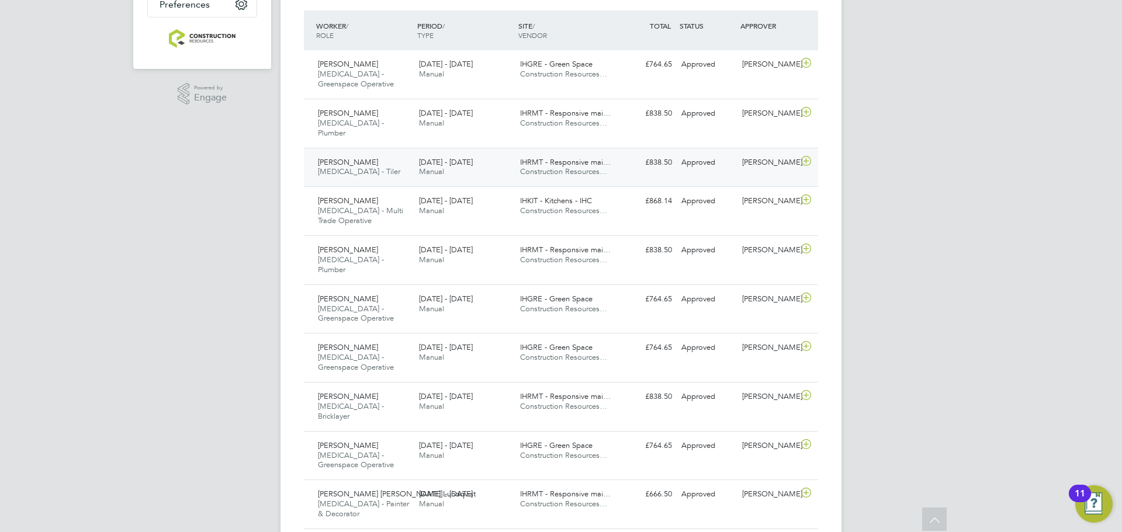
click at [377, 160] on div "[PERSON_NAME] [MEDICAL_DATA] - Tiler [DATE] - [DATE]" at bounding box center [363, 167] width 101 height 29
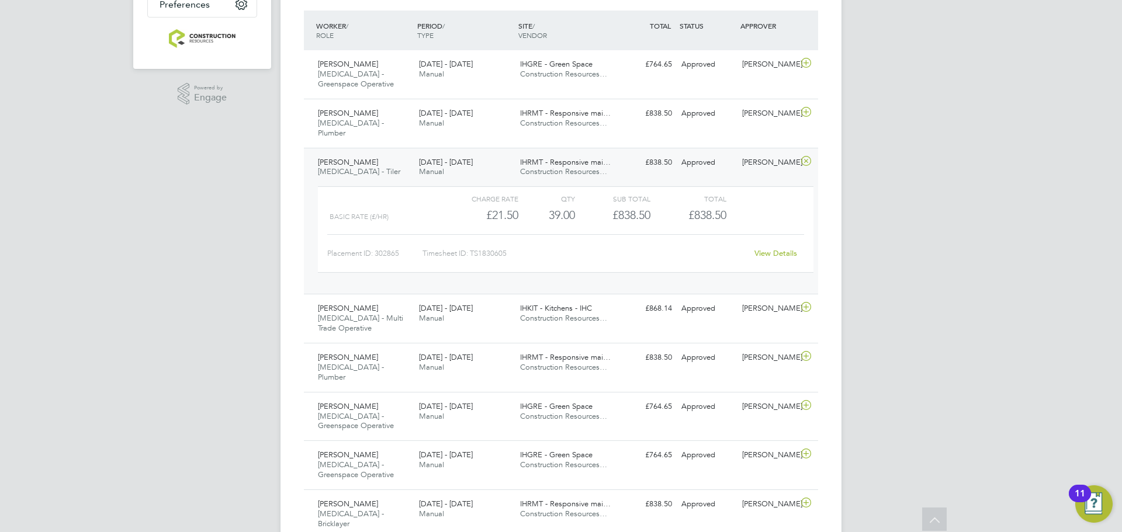
click at [389, 153] on div "[PERSON_NAME] [MEDICAL_DATA] - Tiler [DATE] - [DATE]" at bounding box center [363, 167] width 101 height 29
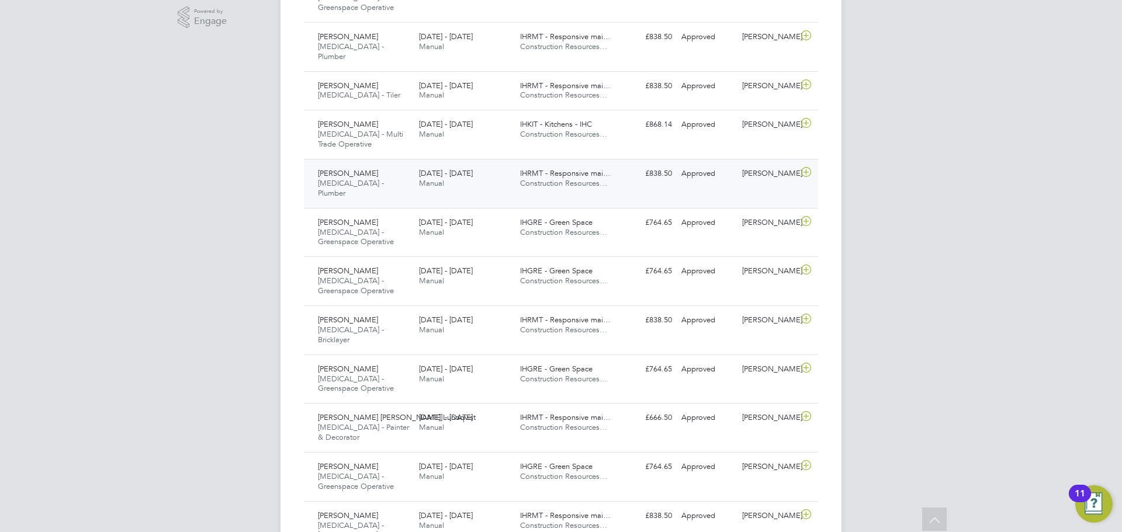
scroll to position [427, 0]
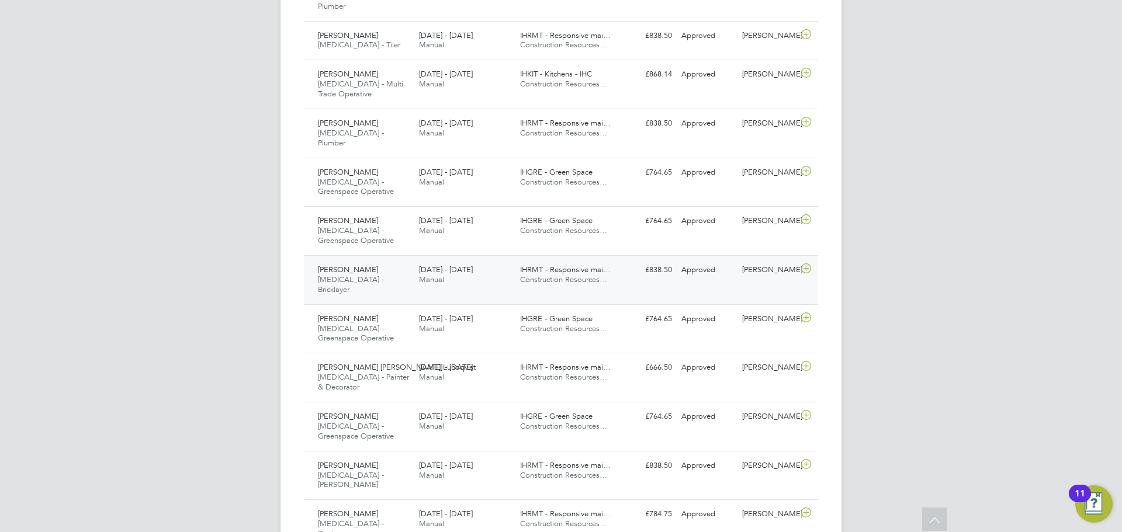
click at [380, 261] on div "[PERSON_NAME] [MEDICAL_DATA] - Bricklayer [DATE] - [DATE]" at bounding box center [363, 280] width 101 height 39
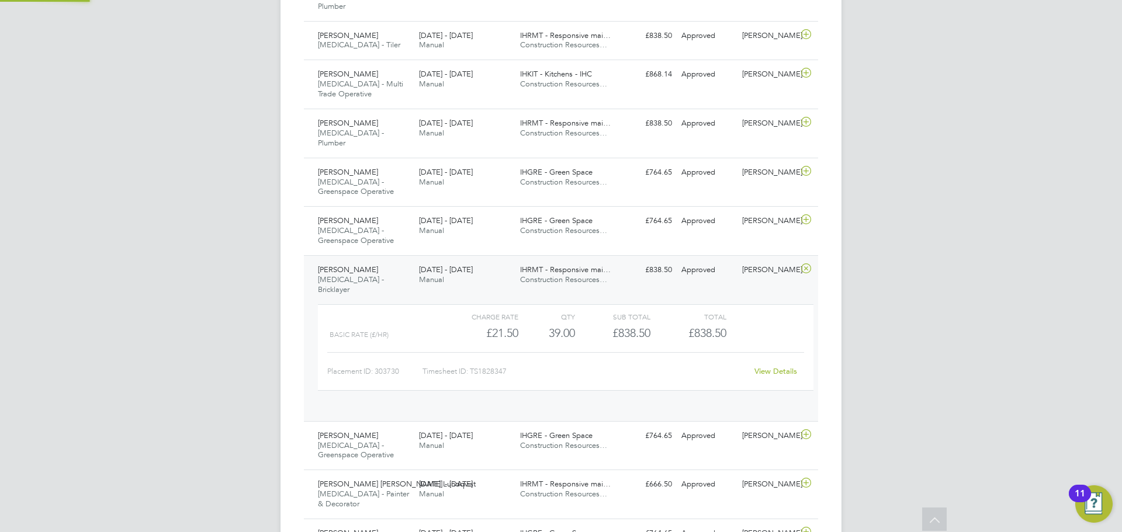
scroll to position [20, 114]
